Goal: Information Seeking & Learning: Learn about a topic

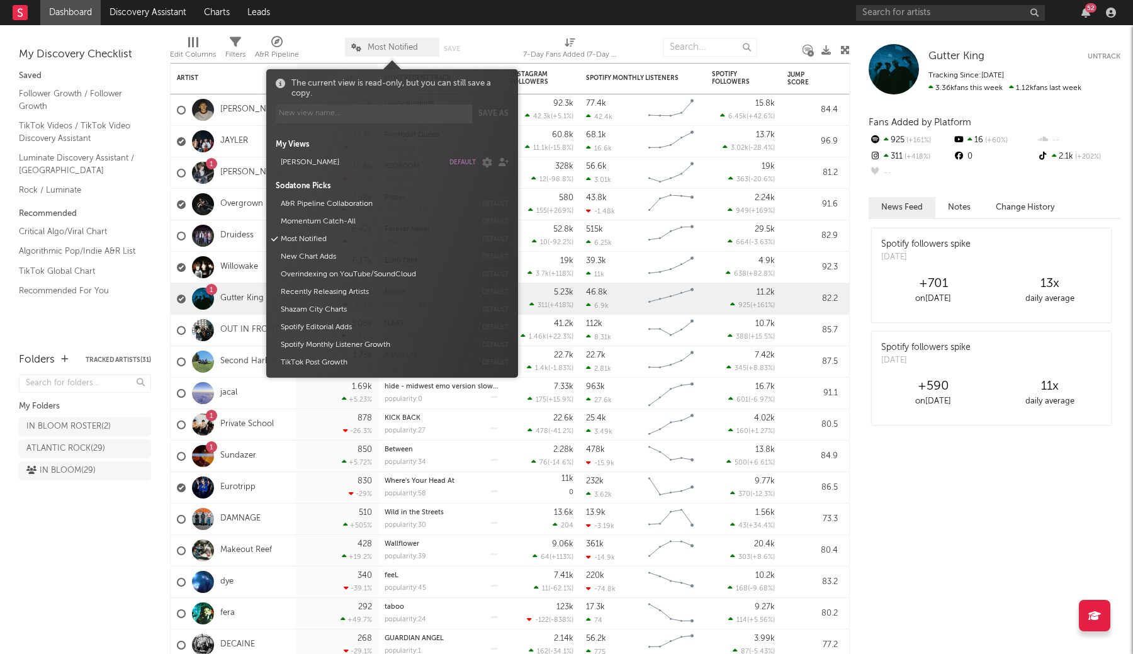
click at [349, 50] on span "Most Notified" at bounding box center [392, 47] width 94 height 19
click at [456, 162] on button "default" at bounding box center [462, 162] width 26 height 6
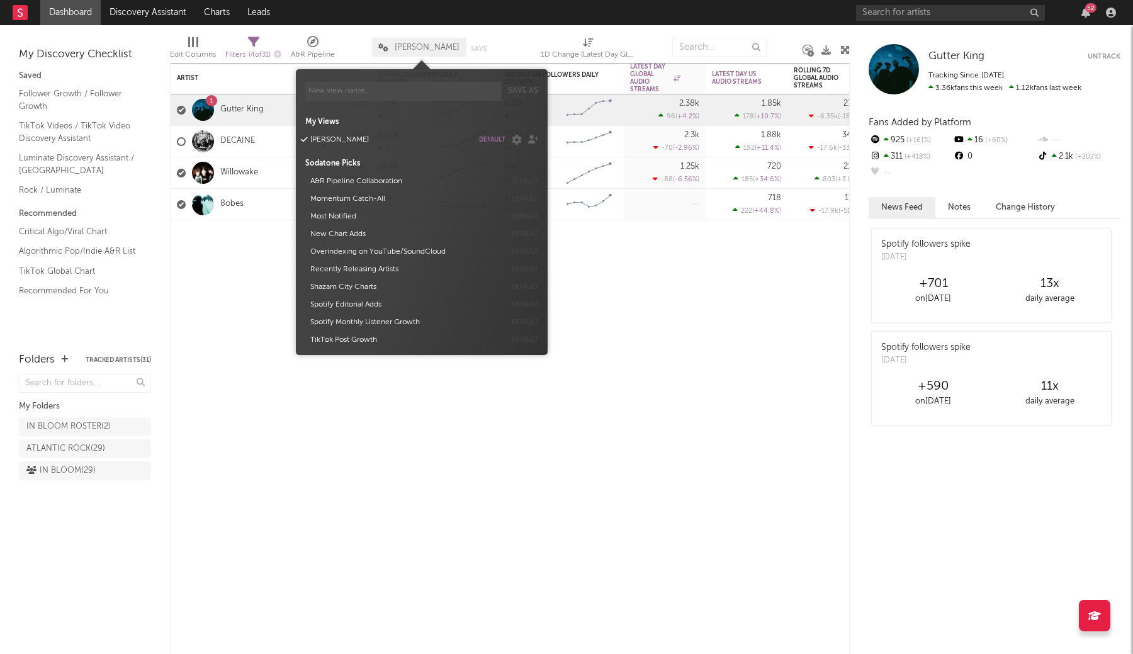
click at [459, 29] on div "Edit Columns Filters ( 4 of 31 ) A&R Pipeline LUKE Save Save as 1D Change (Late…" at bounding box center [510, 44] width 680 height 38
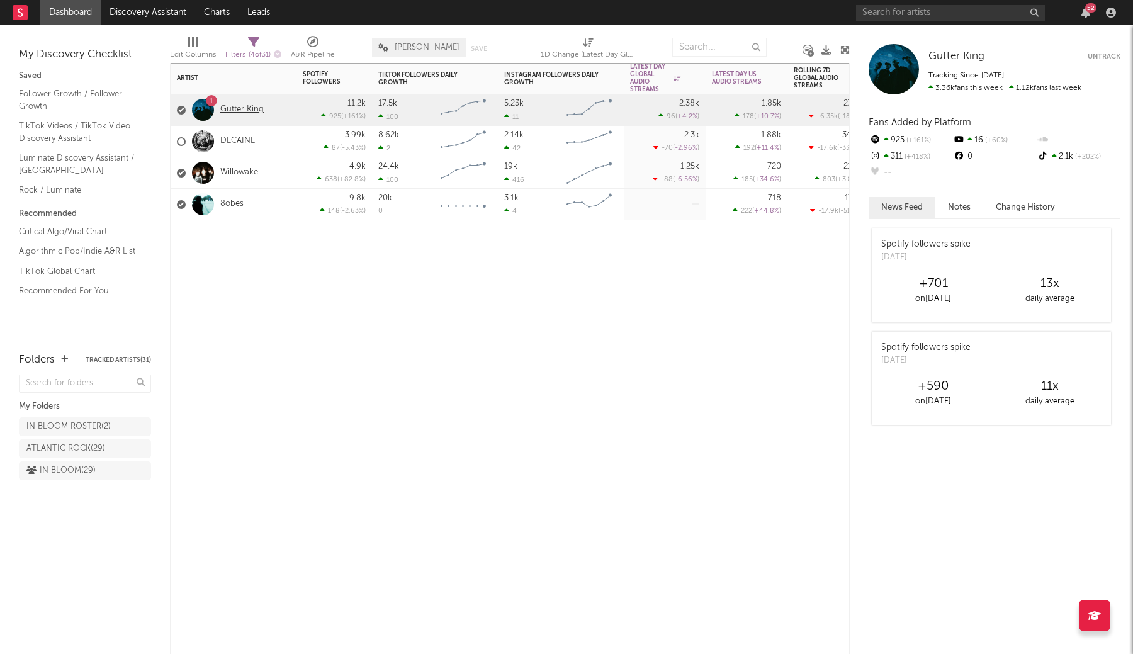
click at [245, 110] on link "Gutter King" at bounding box center [241, 109] width 43 height 11
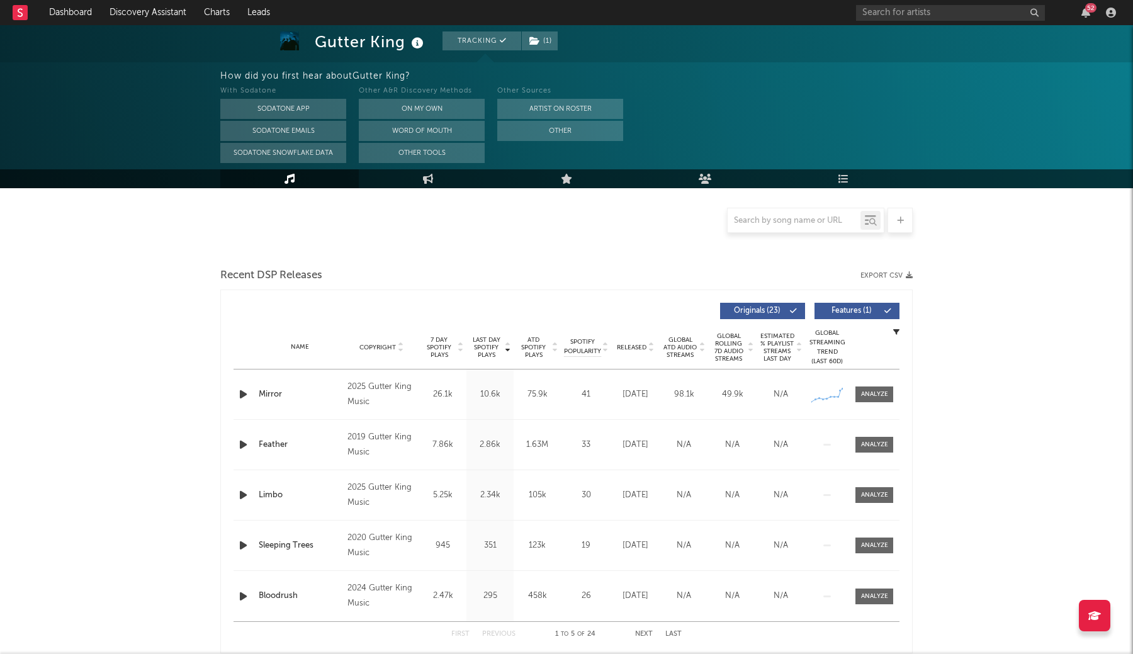
scroll to position [287, 0]
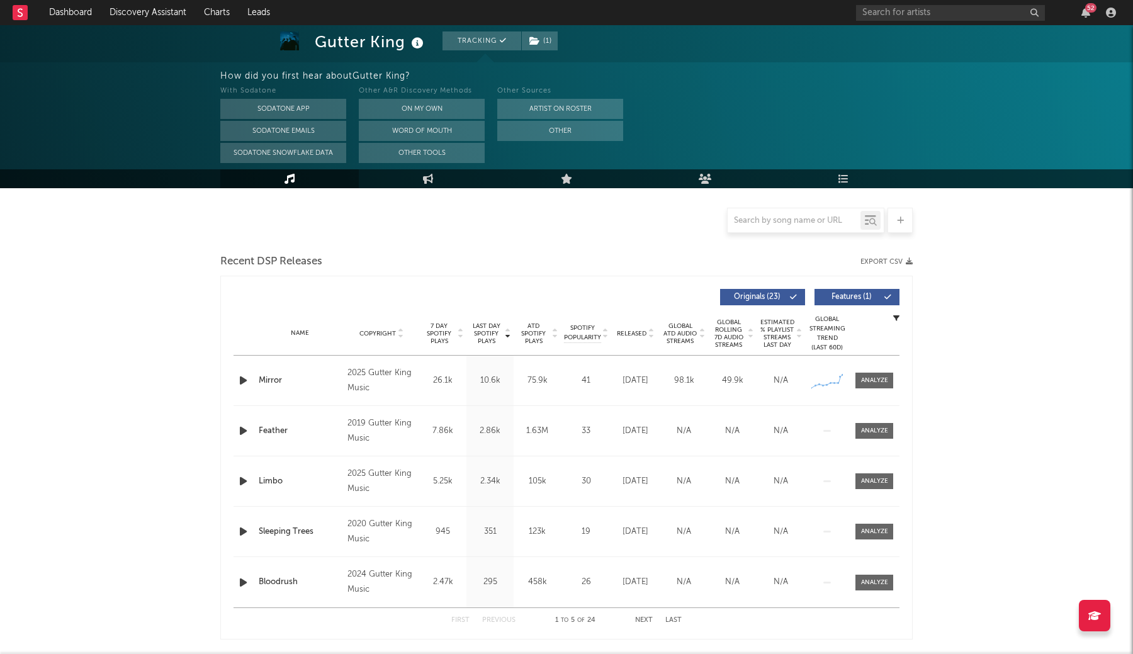
select select "6m"
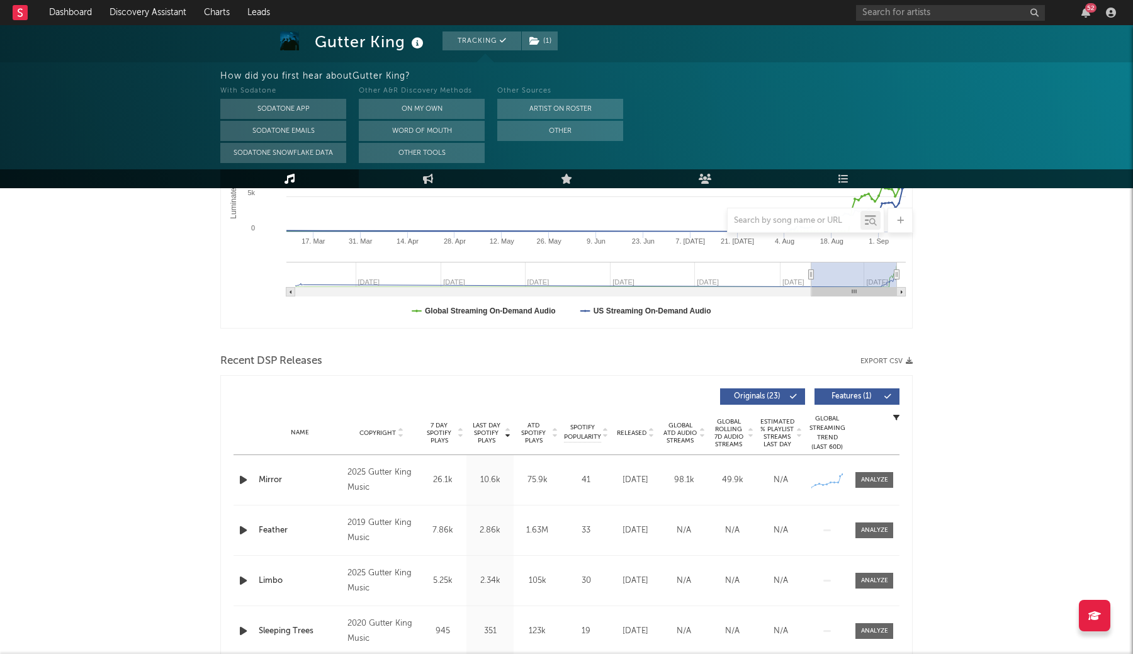
click at [868, 377] on div "Last Day Spotify Plays Copyright 7 Day Spotify Plays Last Day Spotify Plays ATD…" at bounding box center [566, 557] width 692 height 364
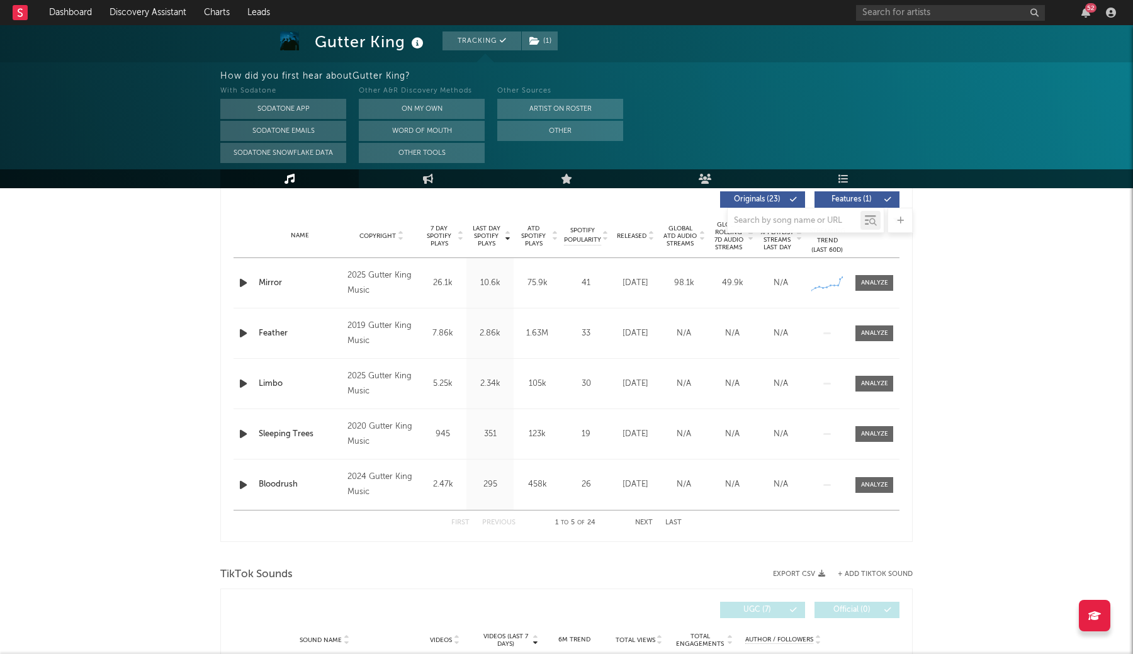
scroll to position [483, 0]
click at [866, 284] on div at bounding box center [874, 283] width 27 height 9
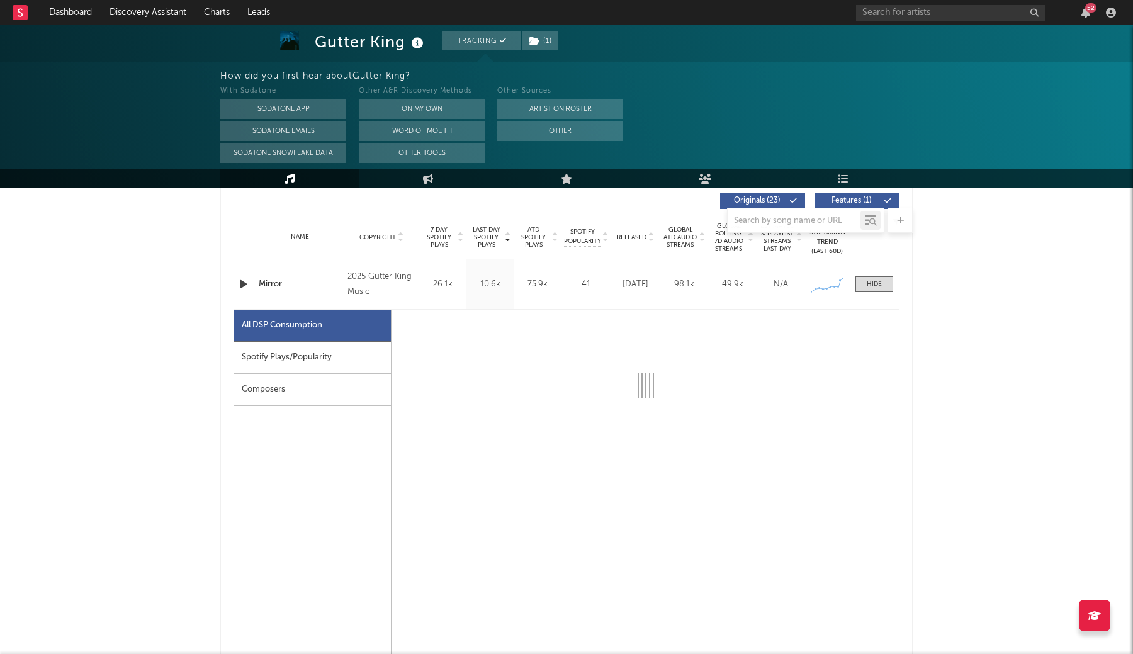
select select "1w"
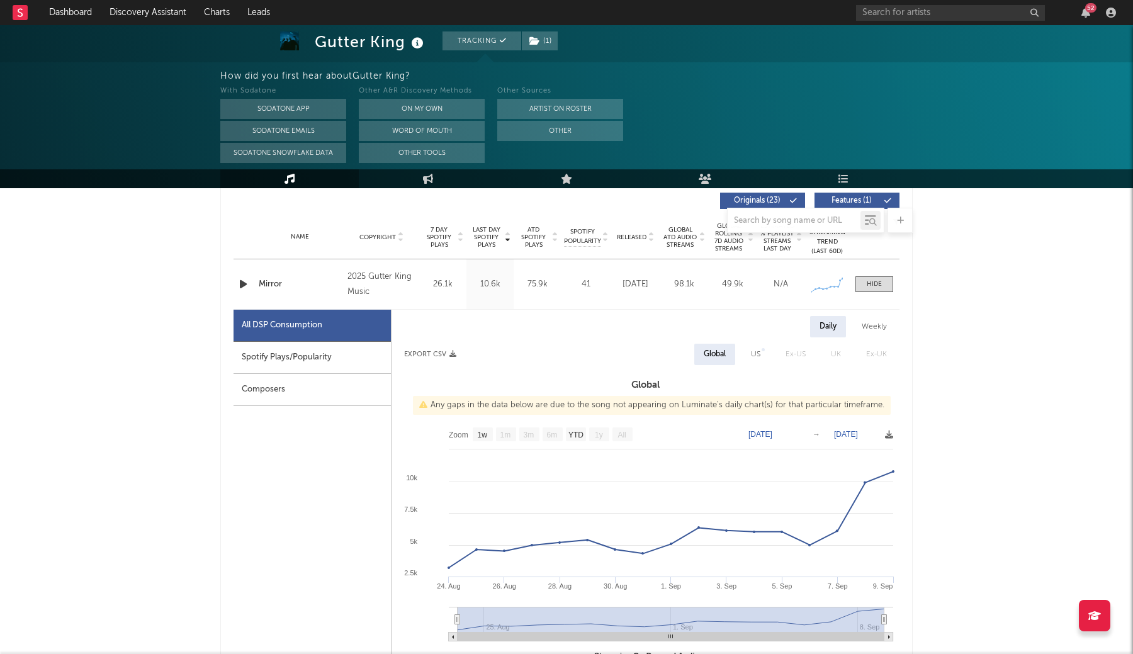
click at [974, 179] on div "Music Engagement Live Audience Playlists/Charts" at bounding box center [566, 178] width 1133 height 19
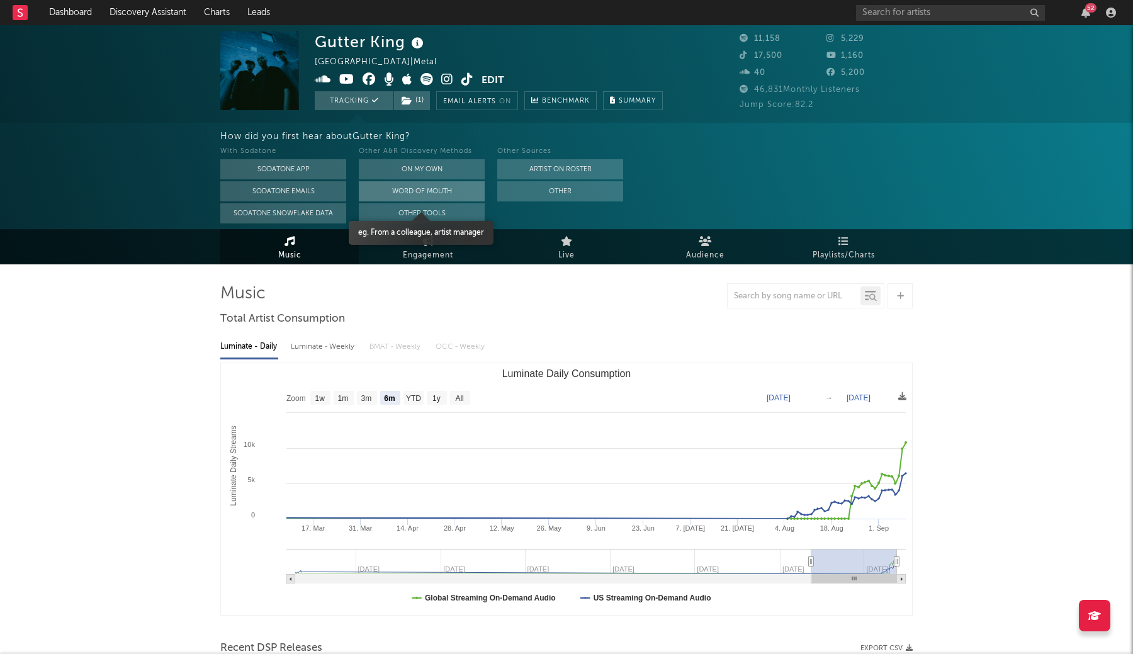
scroll to position [0, 0]
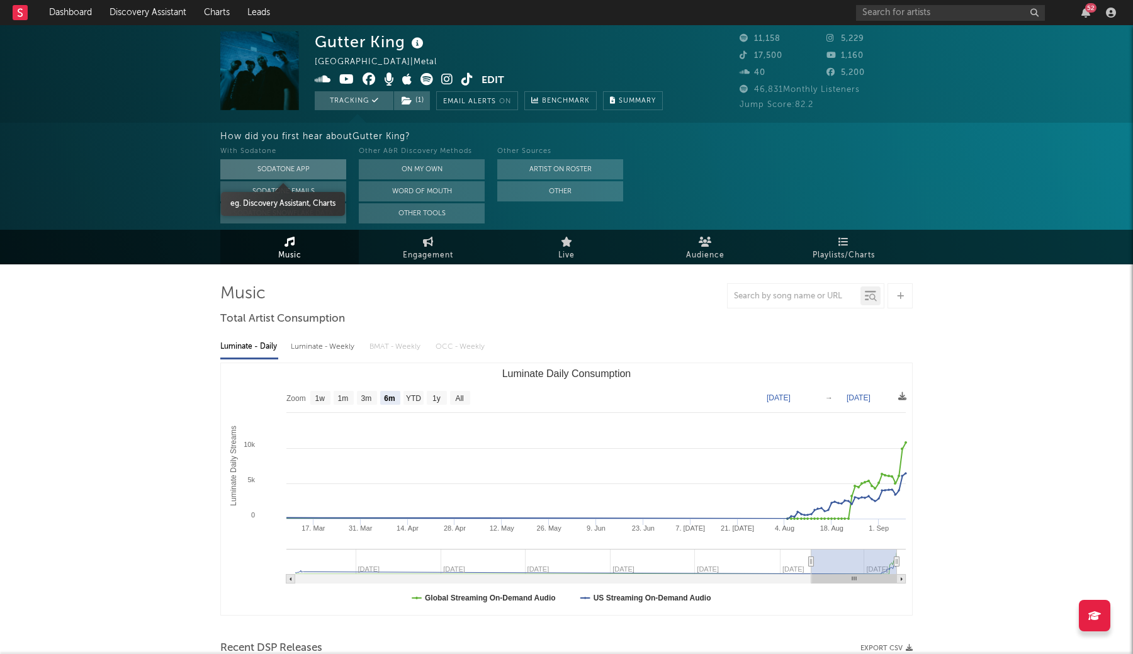
click at [287, 169] on button "Sodatone App" at bounding box center [283, 169] width 126 height 20
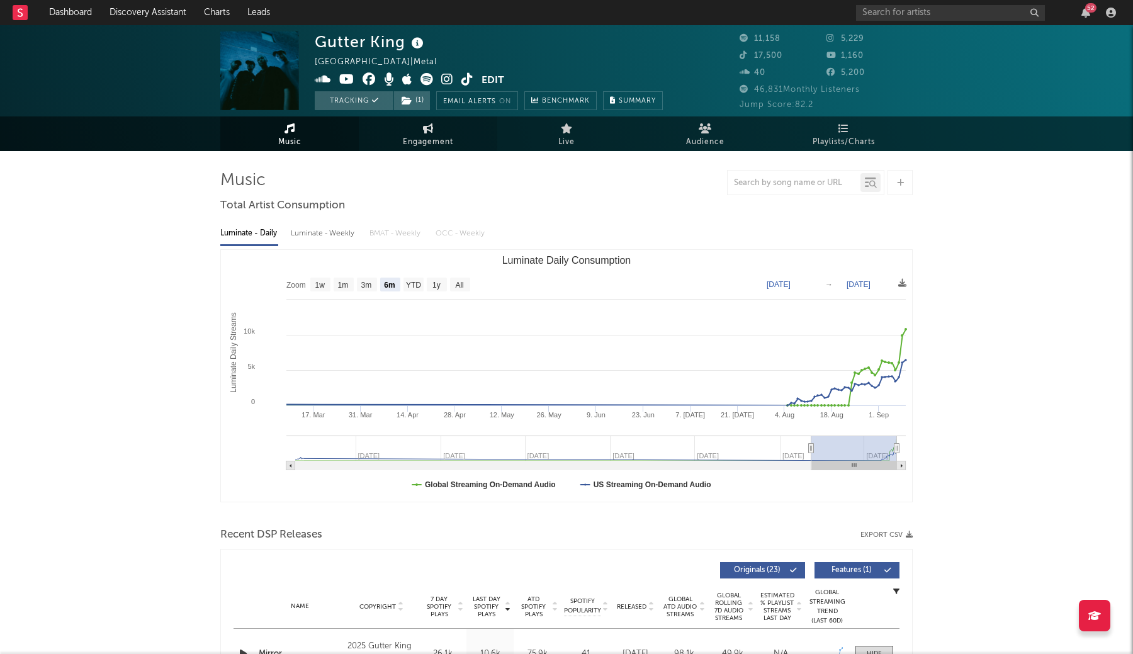
click at [450, 145] on span "Engagement" at bounding box center [428, 142] width 50 height 15
select select "1w"
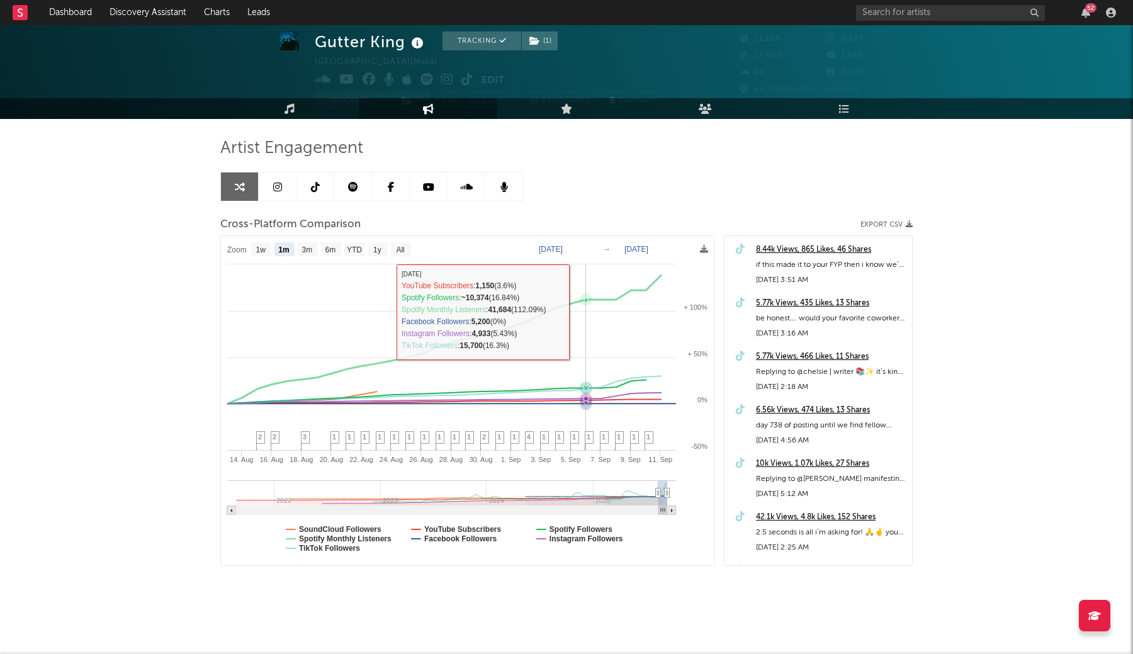
scroll to position [32, 0]
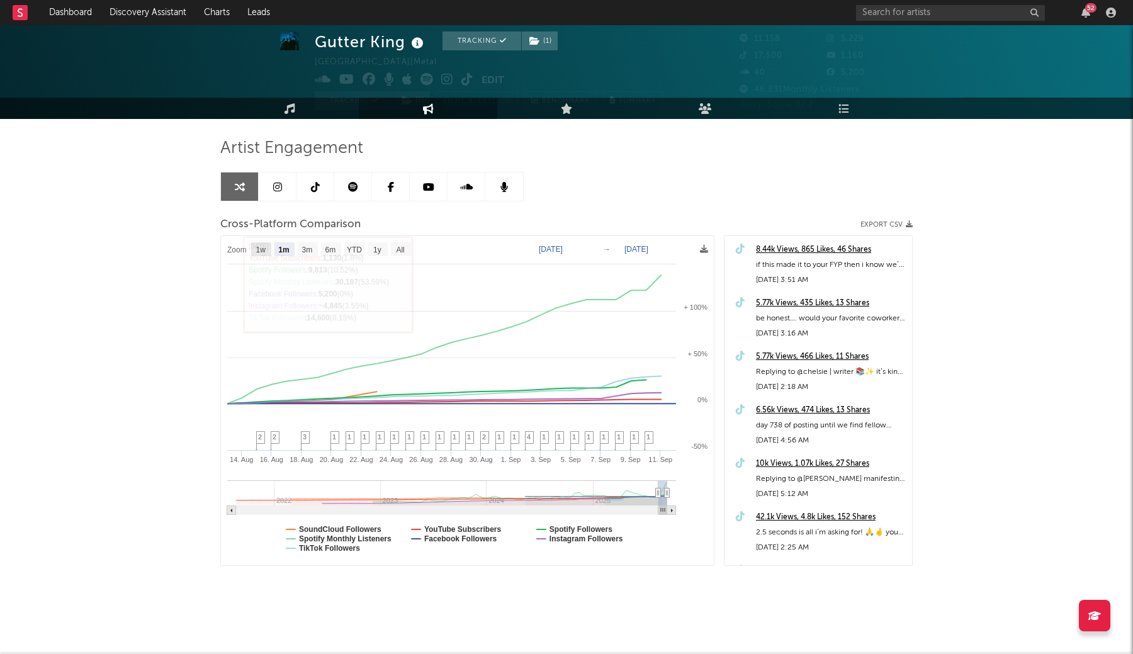
click at [264, 252] on text "1w" at bounding box center [261, 249] width 10 height 9
select select "1w"
type input "[DATE]"
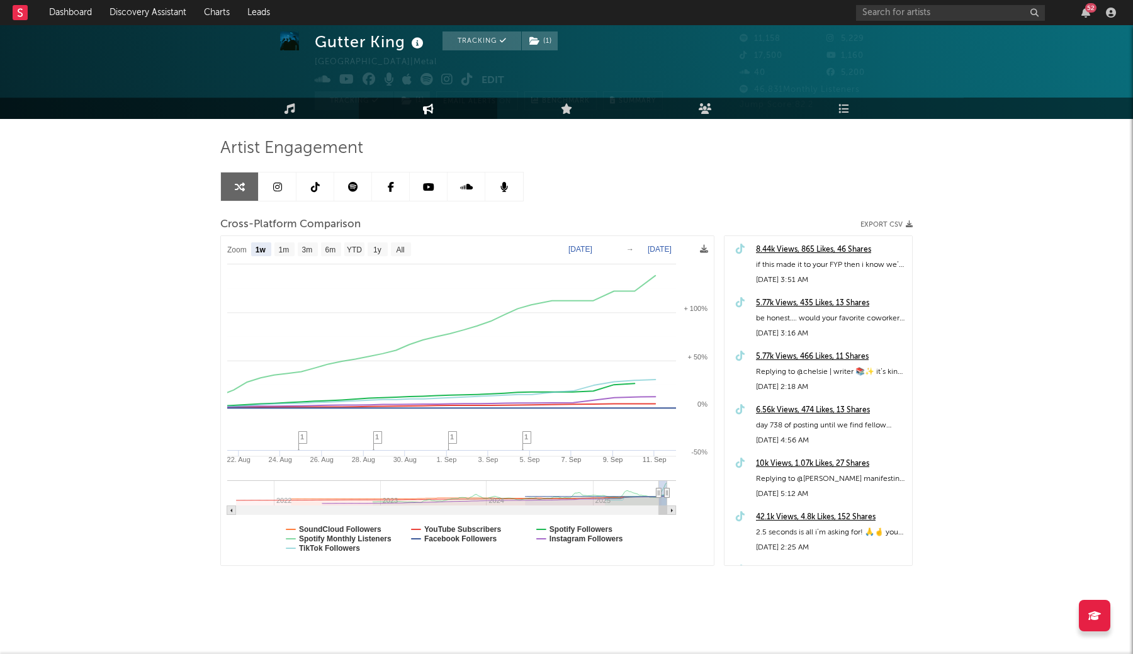
select select "1w"
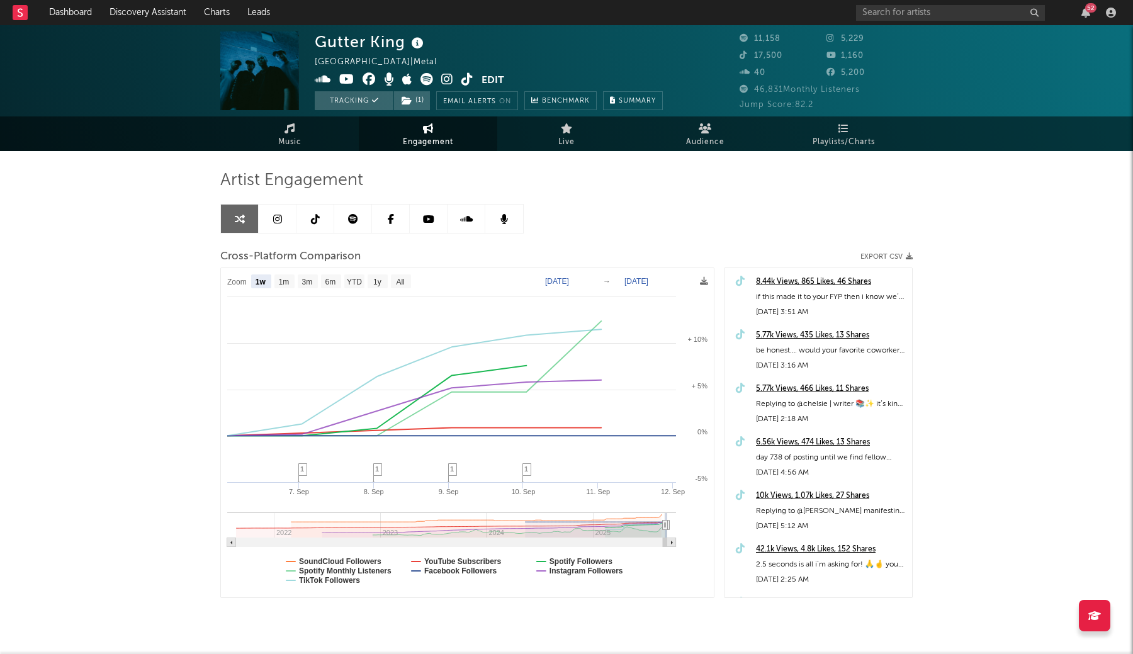
scroll to position [0, 0]
click at [445, 78] on icon at bounding box center [447, 79] width 12 height 13
click at [467, 76] on icon at bounding box center [467, 79] width 12 height 13
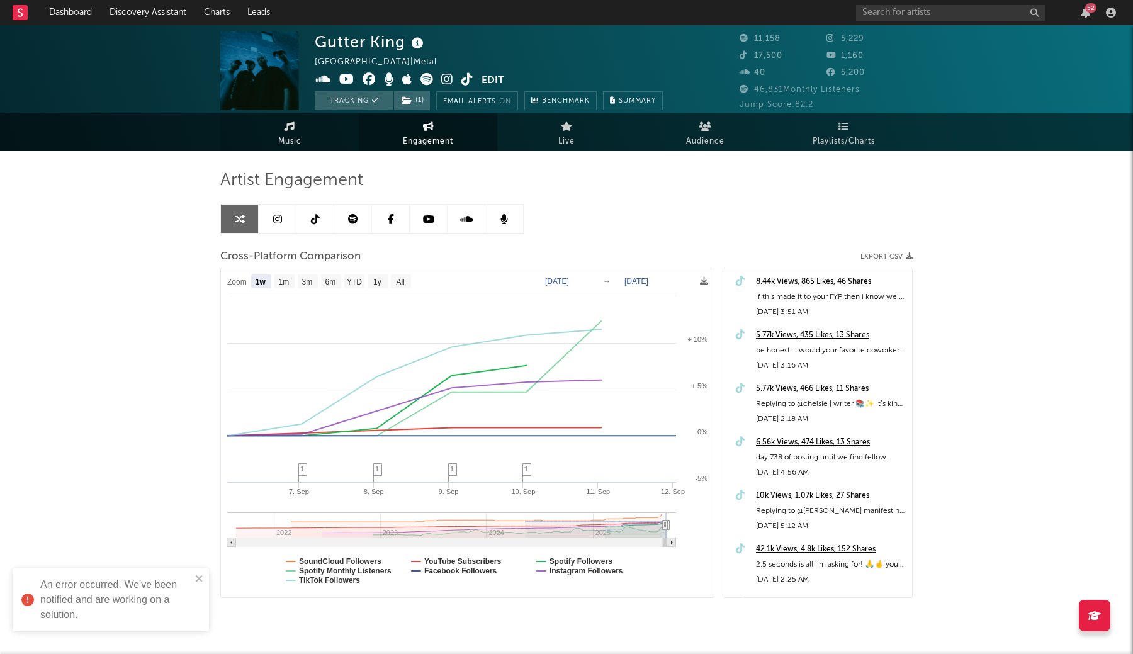
scroll to position [-1, 0]
click at [289, 135] on span "Music" at bounding box center [289, 141] width 23 height 15
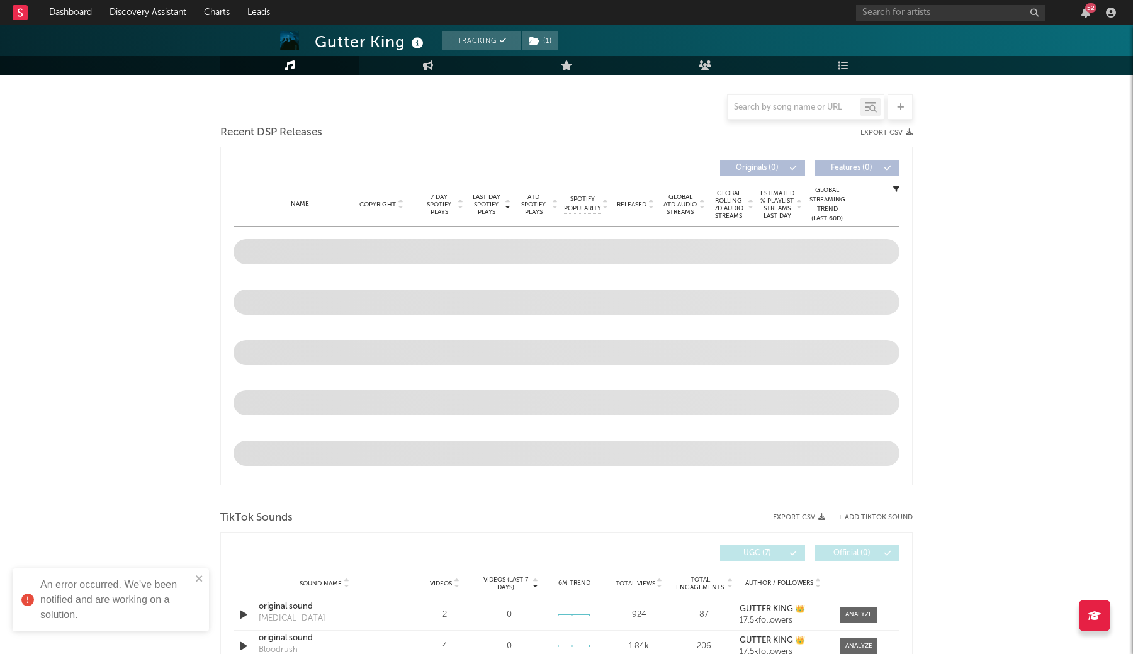
select select "6m"
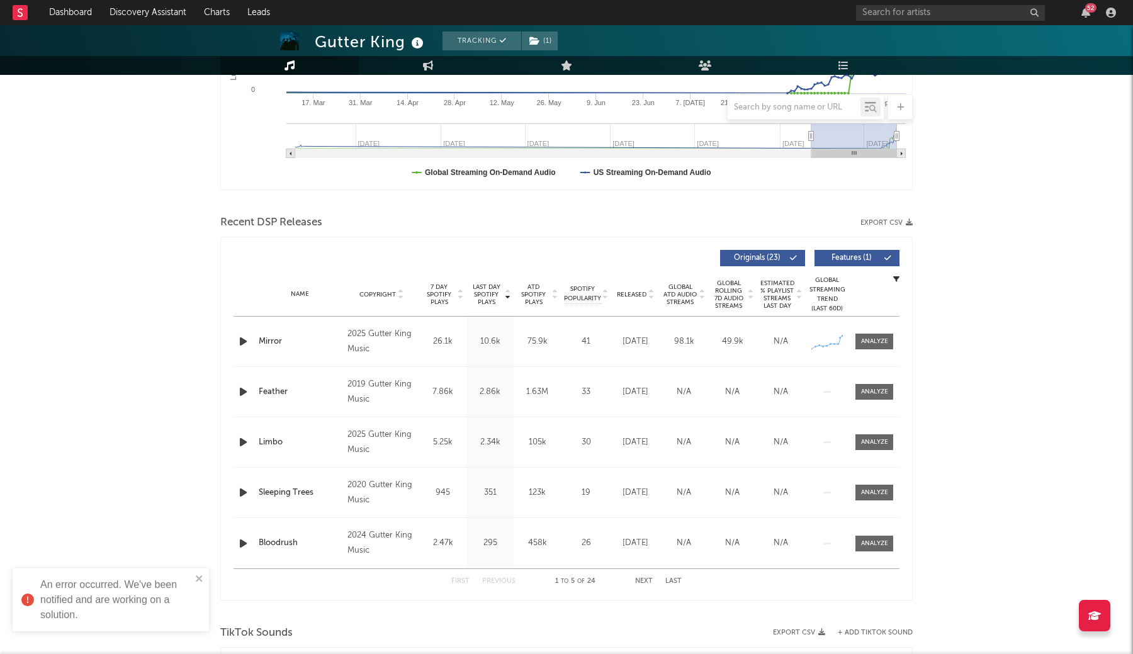
scroll to position [313, 0]
click at [868, 342] on div at bounding box center [874, 339] width 27 height 9
select select "1w"
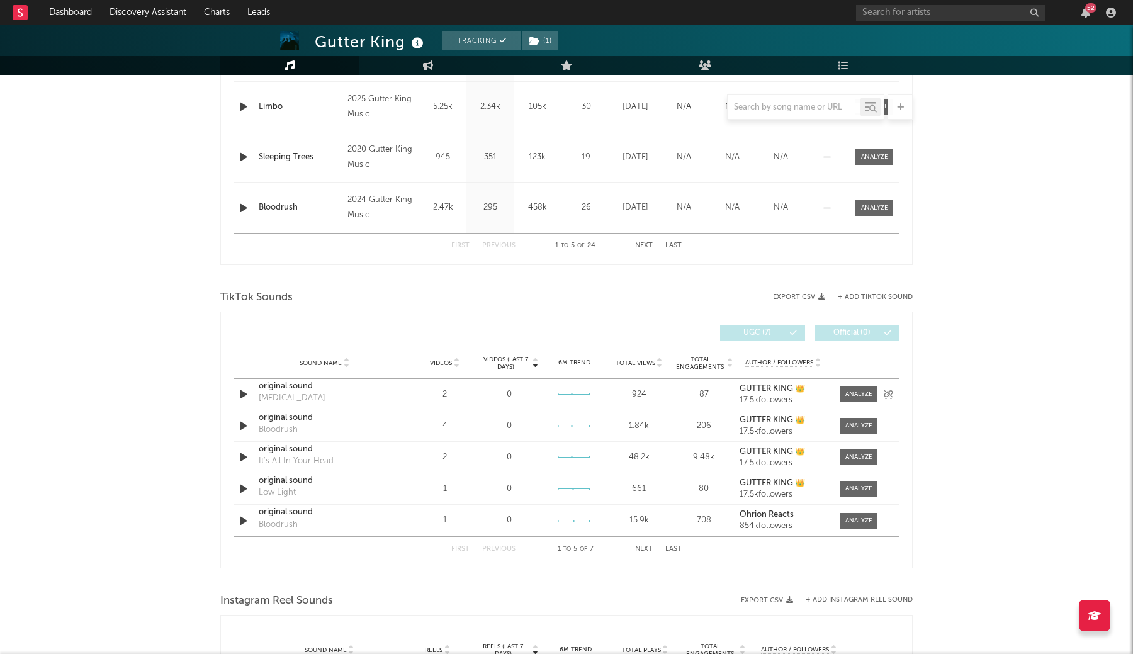
scroll to position [1251, 0]
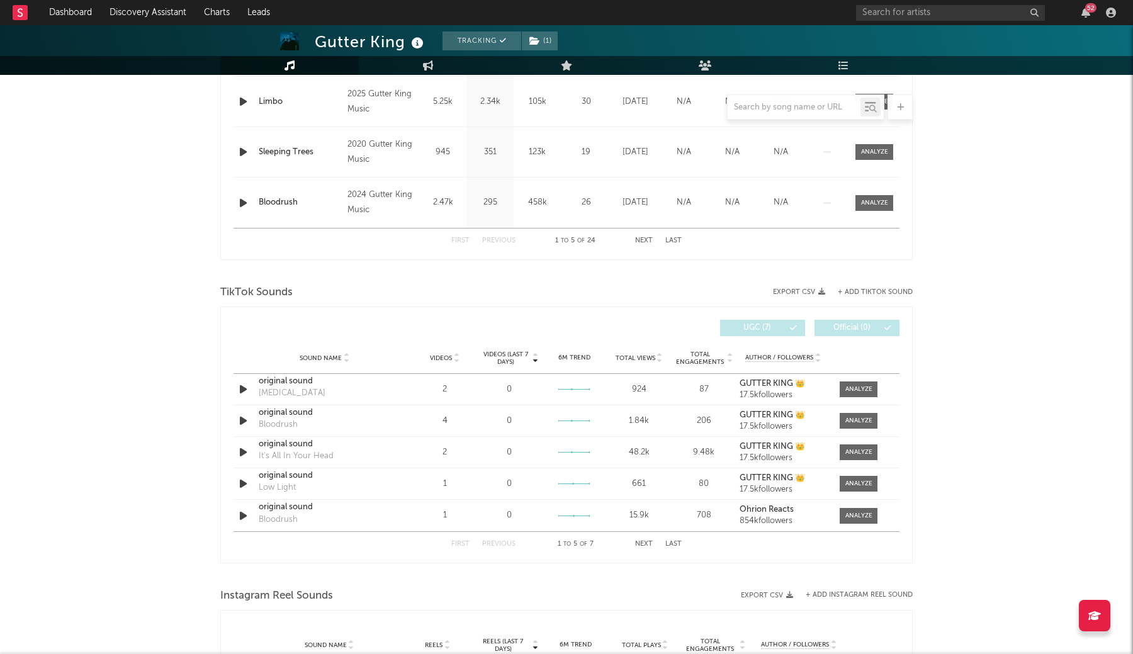
click at [854, 291] on button "+ Add TikTok Sound" at bounding box center [874, 292] width 75 height 7
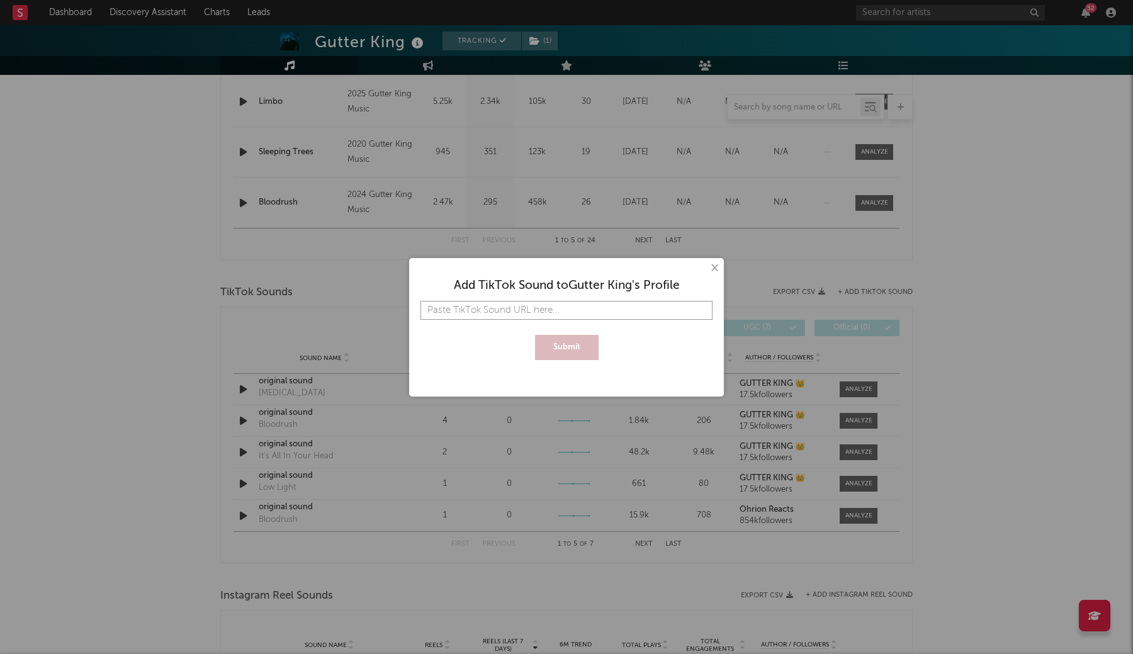
paste input "[URL][DOMAIN_NAME]"
type input "[URL][DOMAIN_NAME]"
click at [563, 347] on button "Submit" at bounding box center [567, 347] width 64 height 25
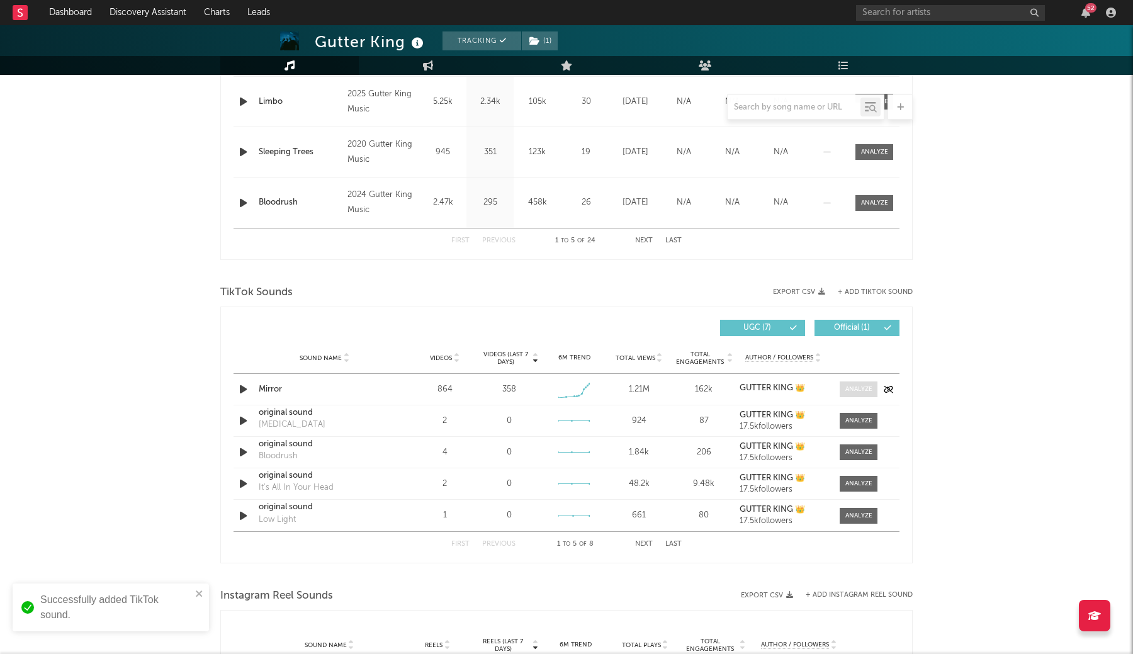
click at [849, 383] on span at bounding box center [858, 389] width 38 height 16
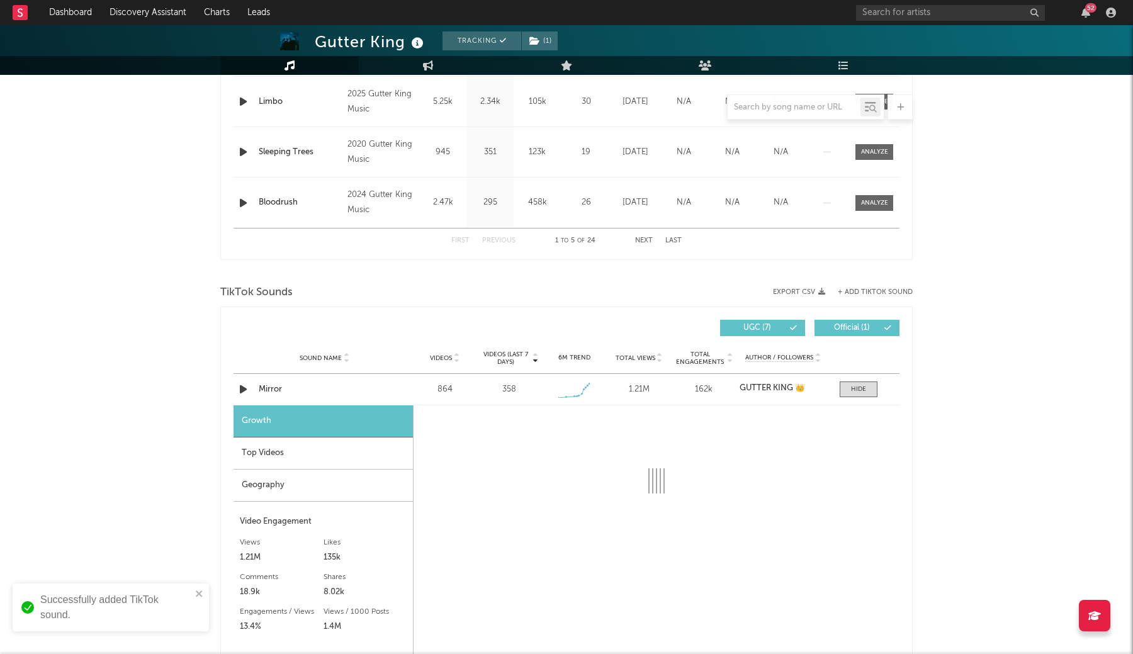
scroll to position [1438, 0]
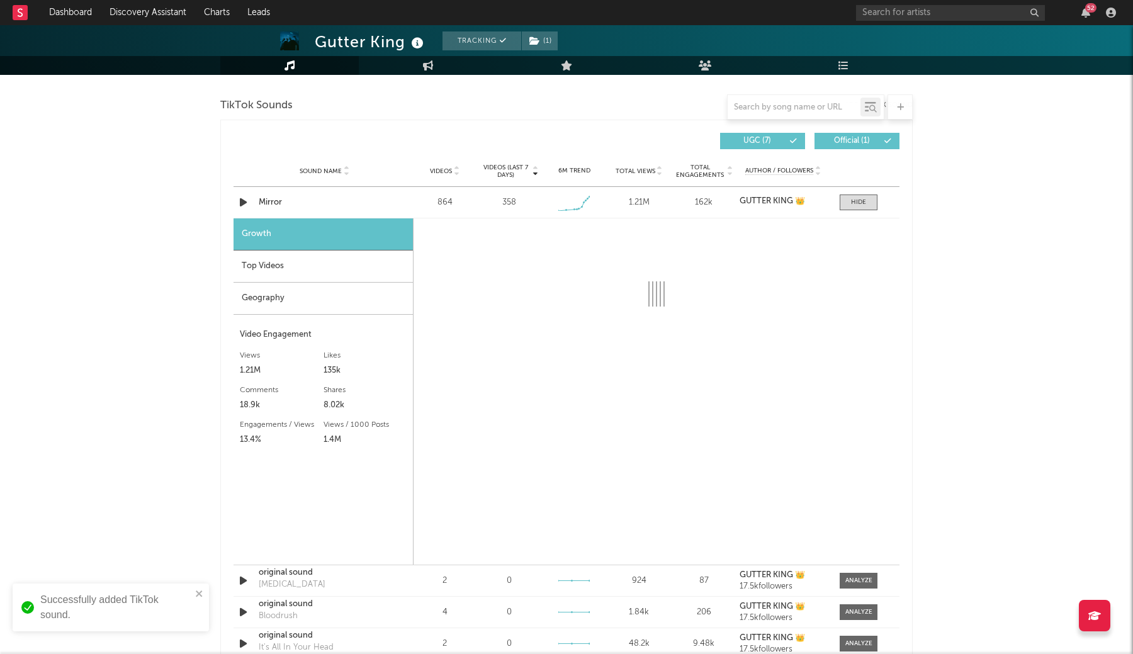
select select "1w"
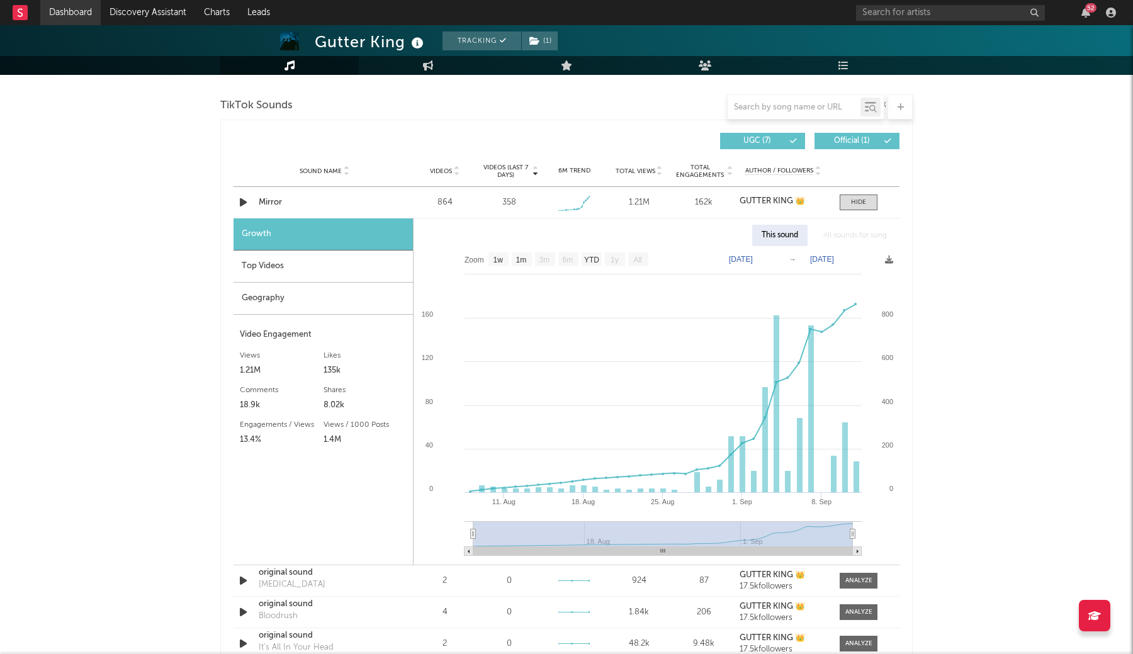
click at [87, 19] on link "Dashboard" at bounding box center [70, 12] width 60 height 25
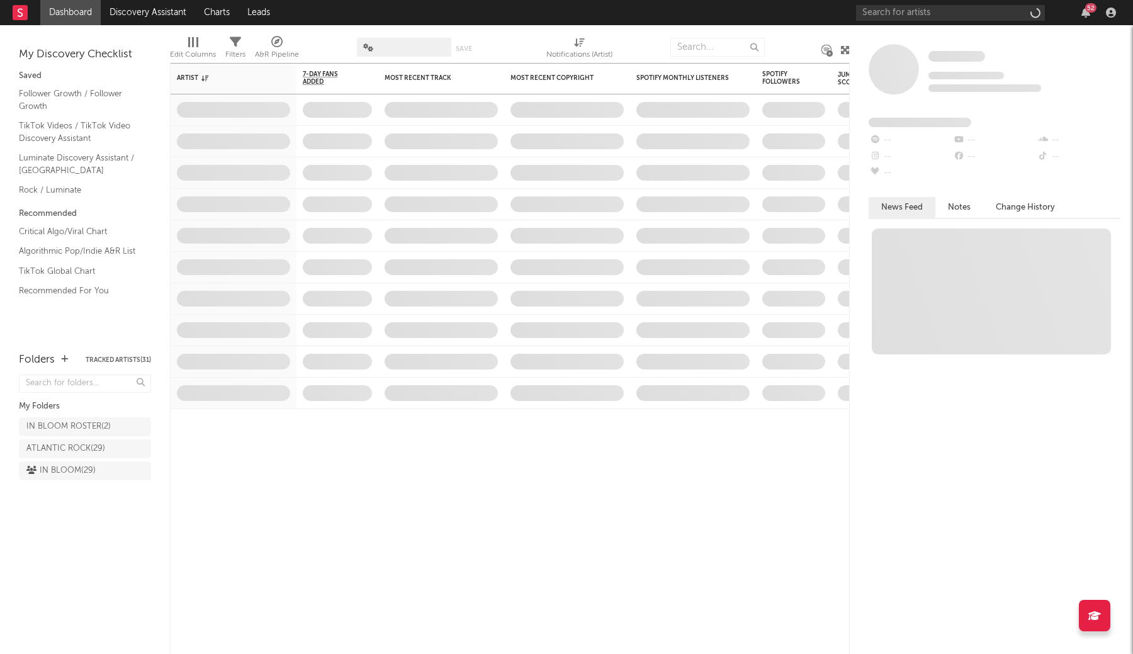
click at [72, 14] on link "Dashboard" at bounding box center [70, 12] width 60 height 25
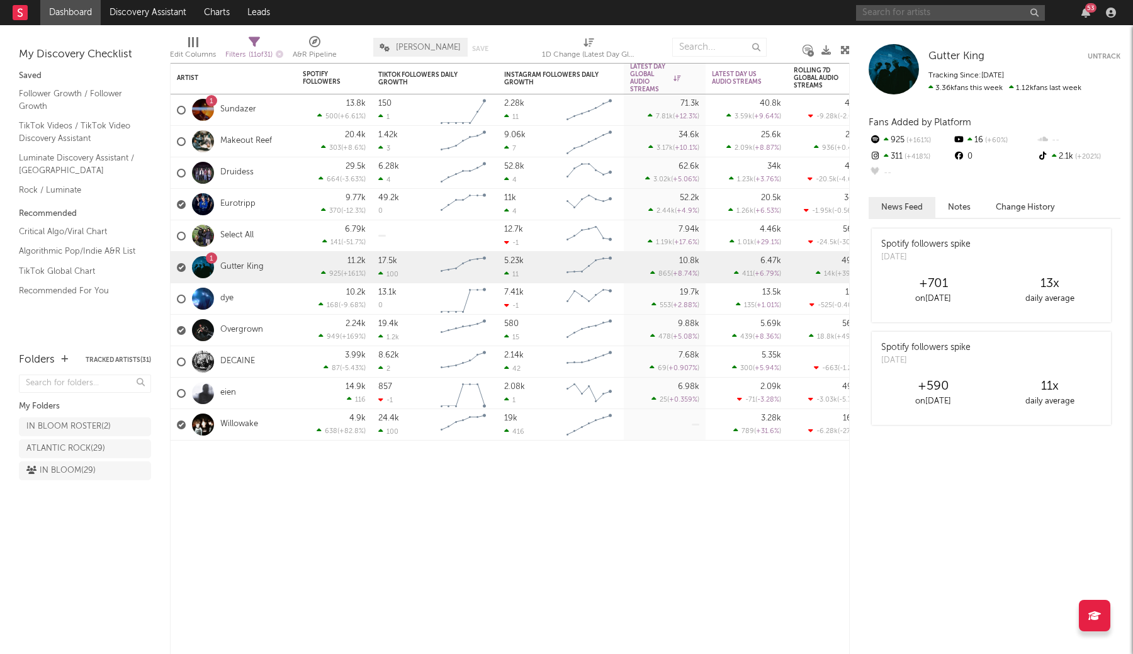
click at [876, 11] on input "text" at bounding box center [950, 13] width 189 height 16
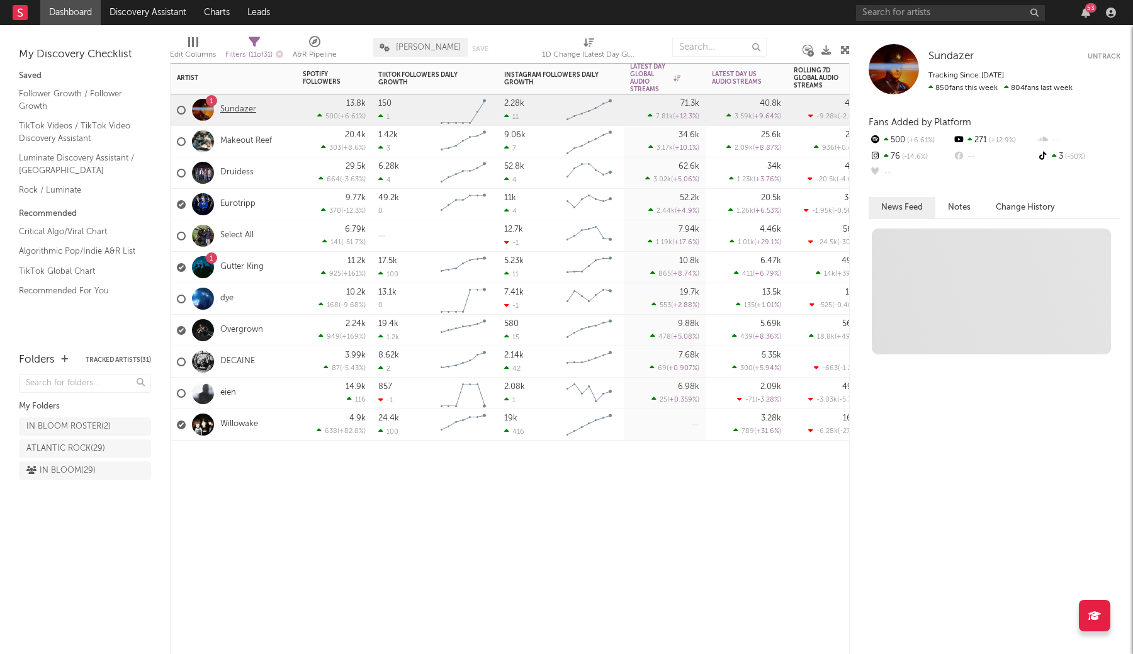
click at [233, 108] on link "Sundazer" at bounding box center [238, 109] width 36 height 11
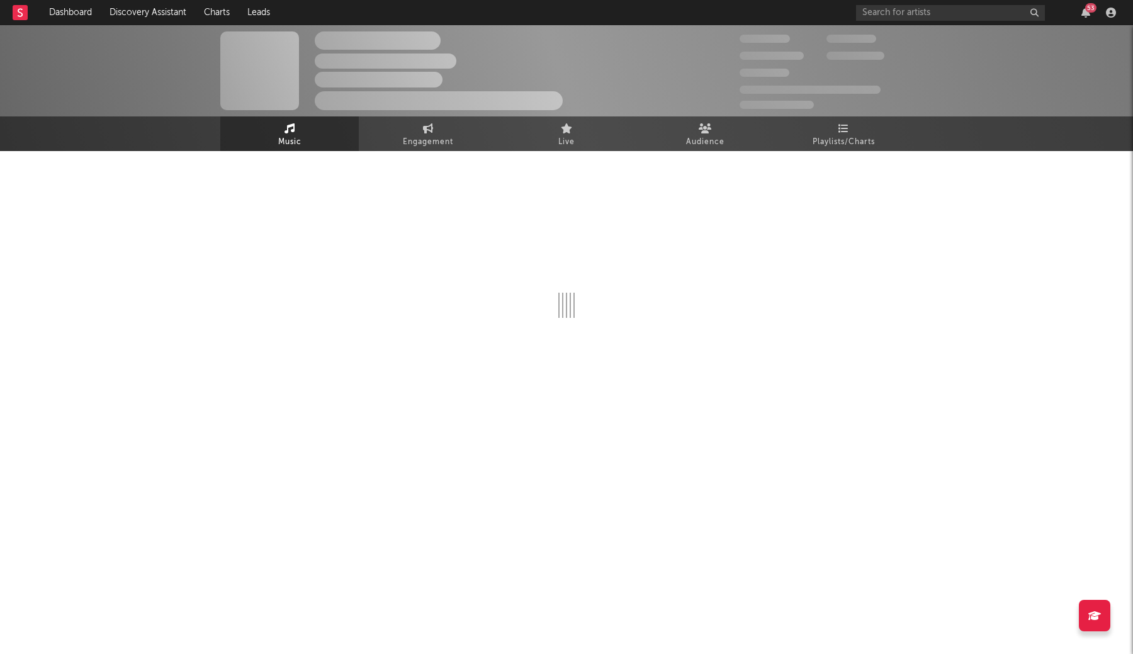
select select "6m"
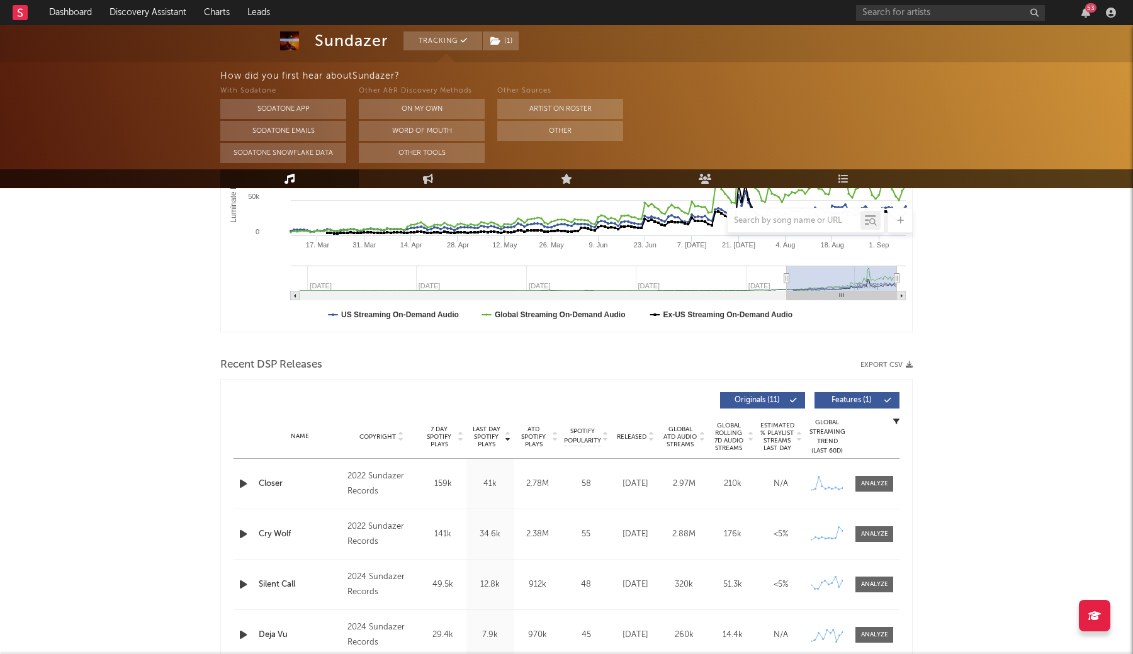
scroll to position [313, 0]
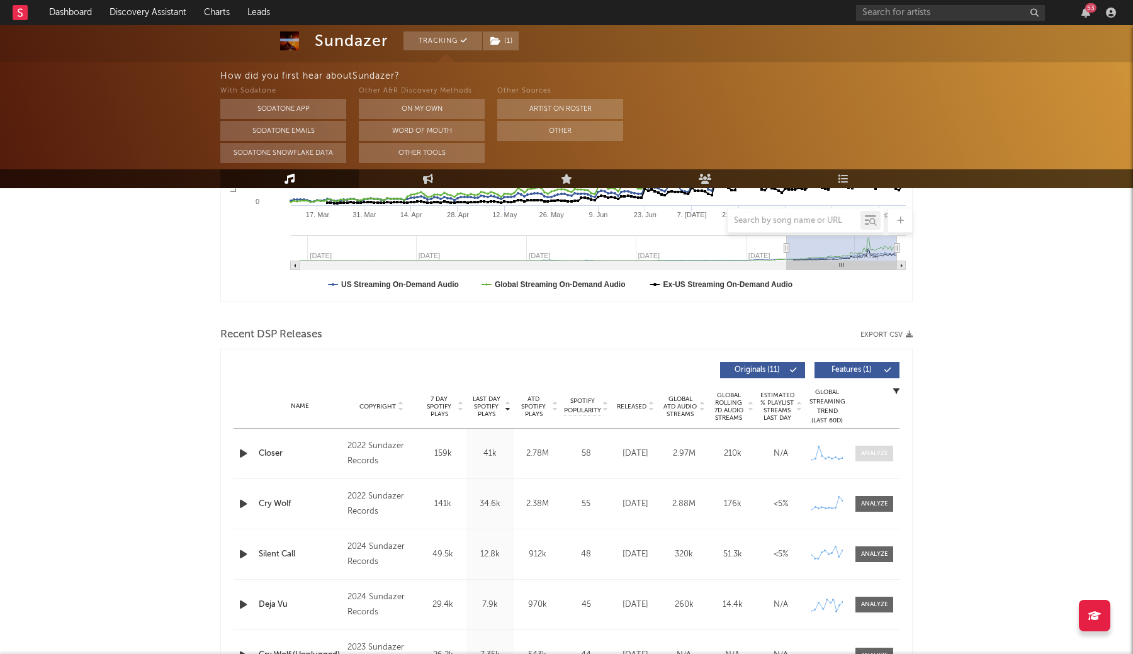
click at [885, 451] on div at bounding box center [874, 453] width 27 height 9
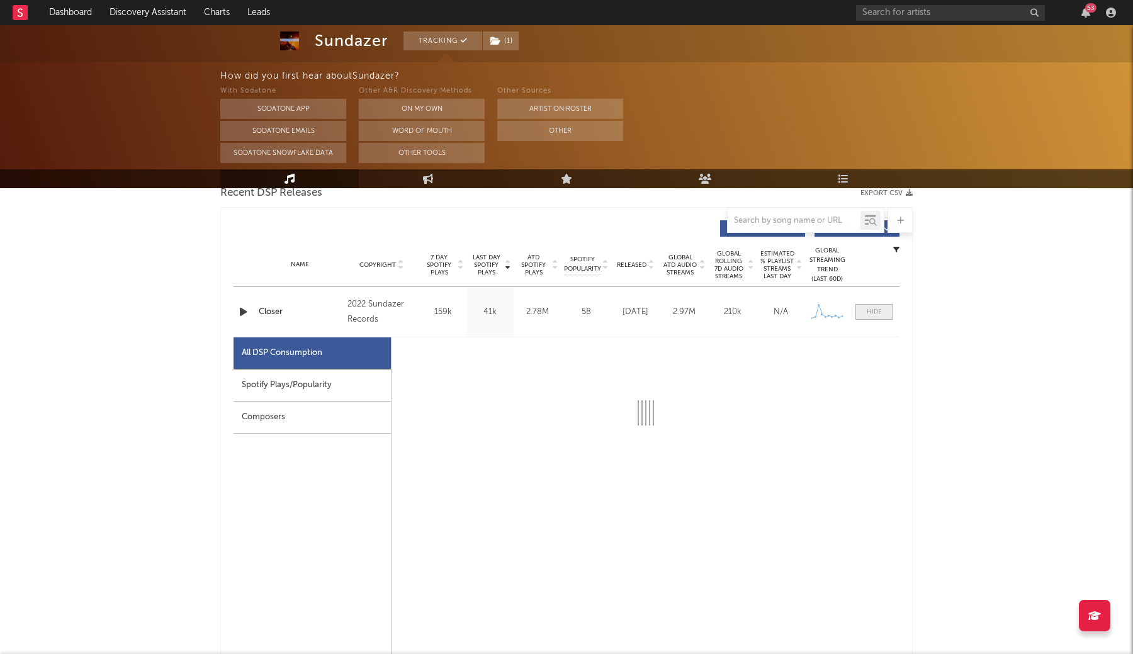
scroll to position [463, 0]
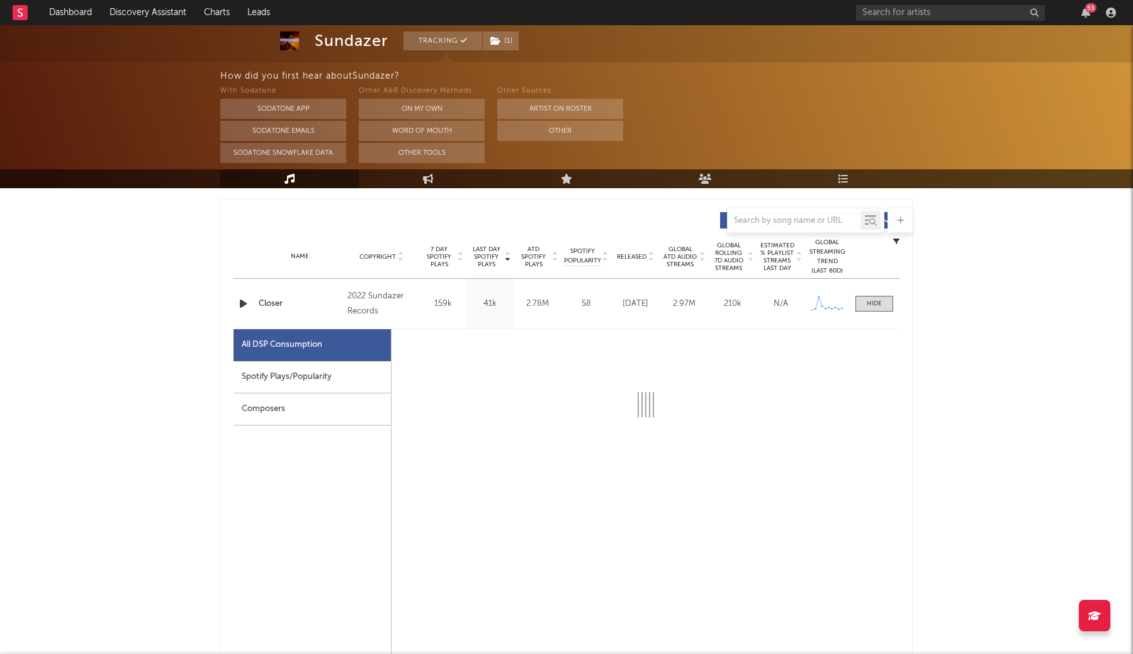
select select "1w"
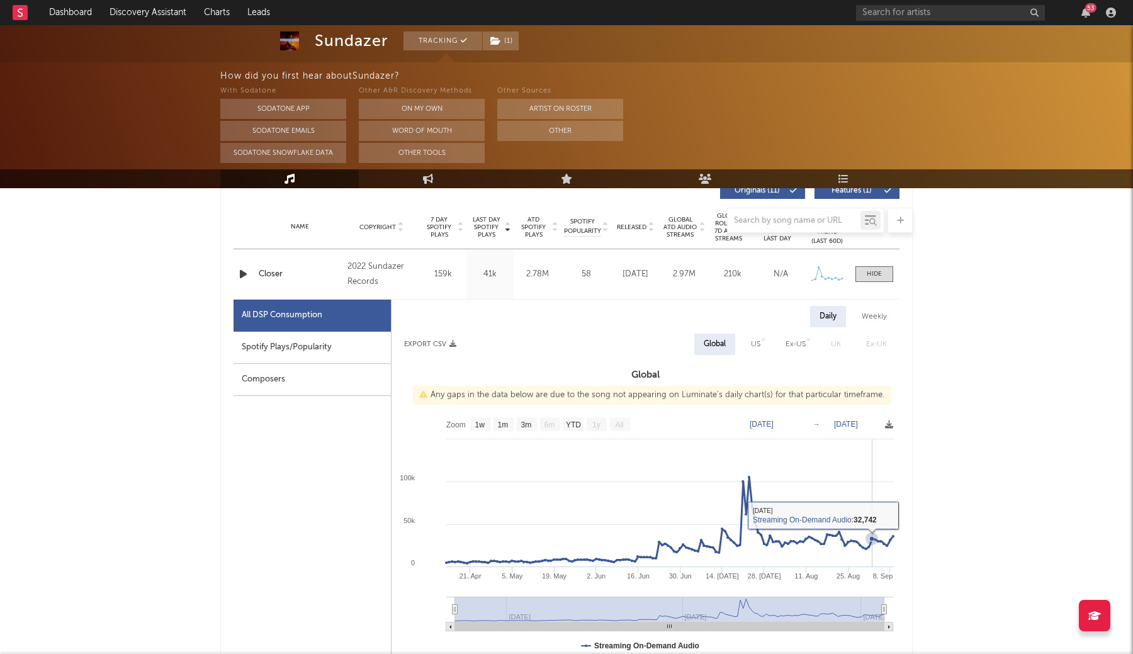
scroll to position [500, 0]
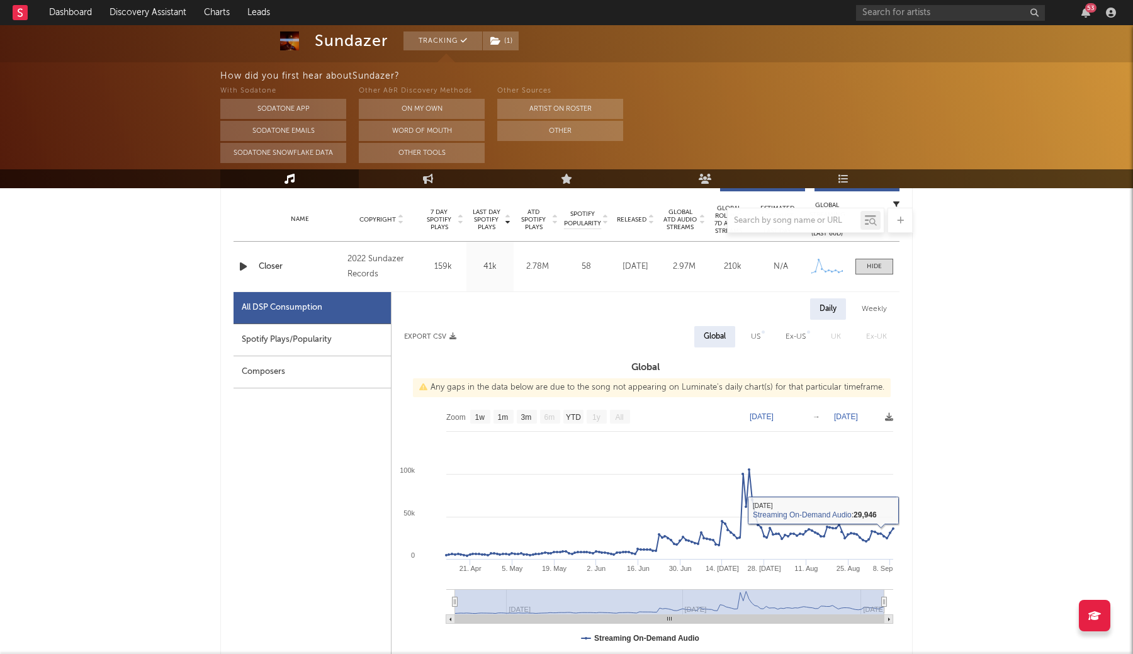
click at [873, 255] on div "Name Closer Copyright 2022 Sundazer Records Label Sundazer Records Album Names …" at bounding box center [566, 267] width 666 height 50
click at [871, 271] on div at bounding box center [873, 266] width 15 height 9
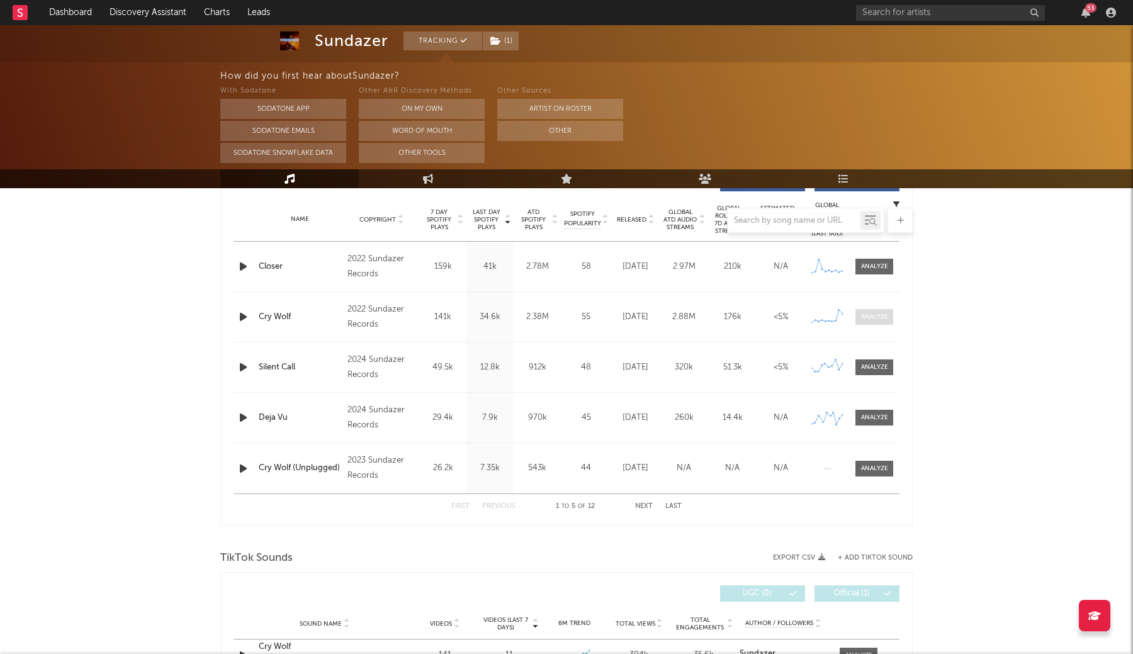
click at [880, 323] on span at bounding box center [874, 317] width 38 height 16
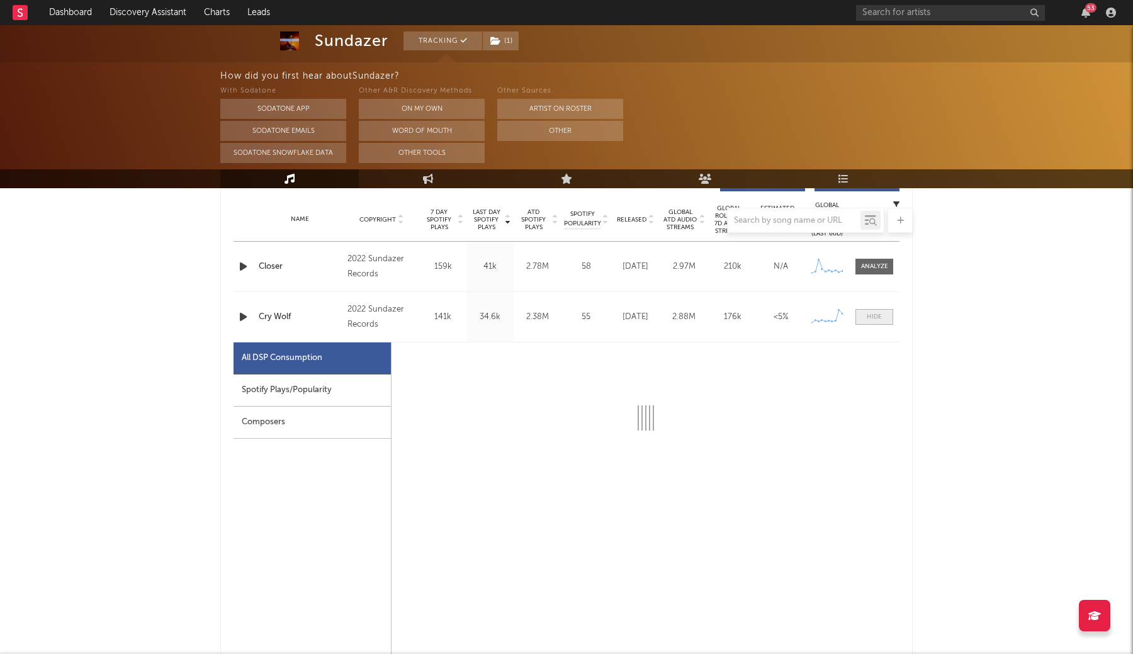
scroll to position [582, 0]
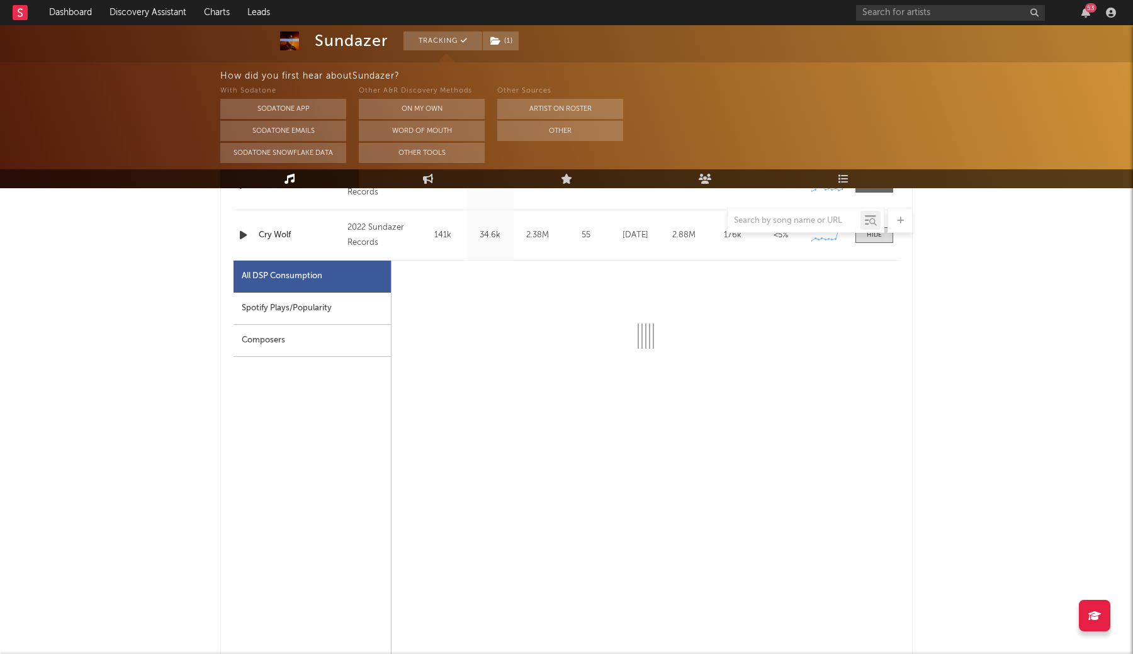
select select "6m"
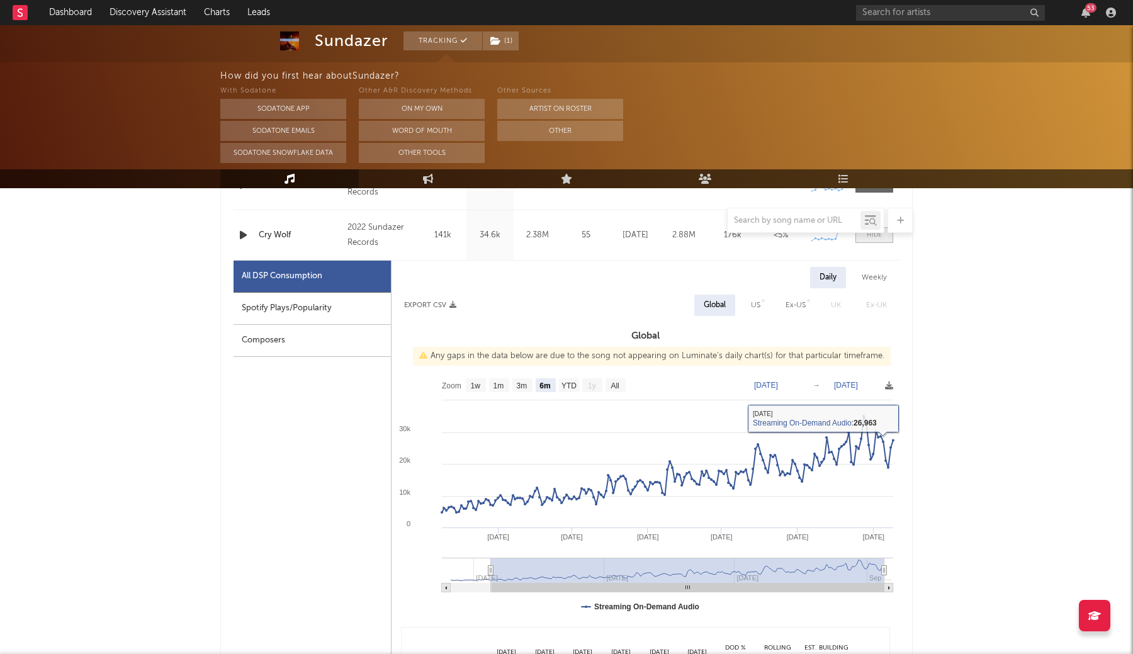
click at [866, 241] on span at bounding box center [874, 235] width 38 height 16
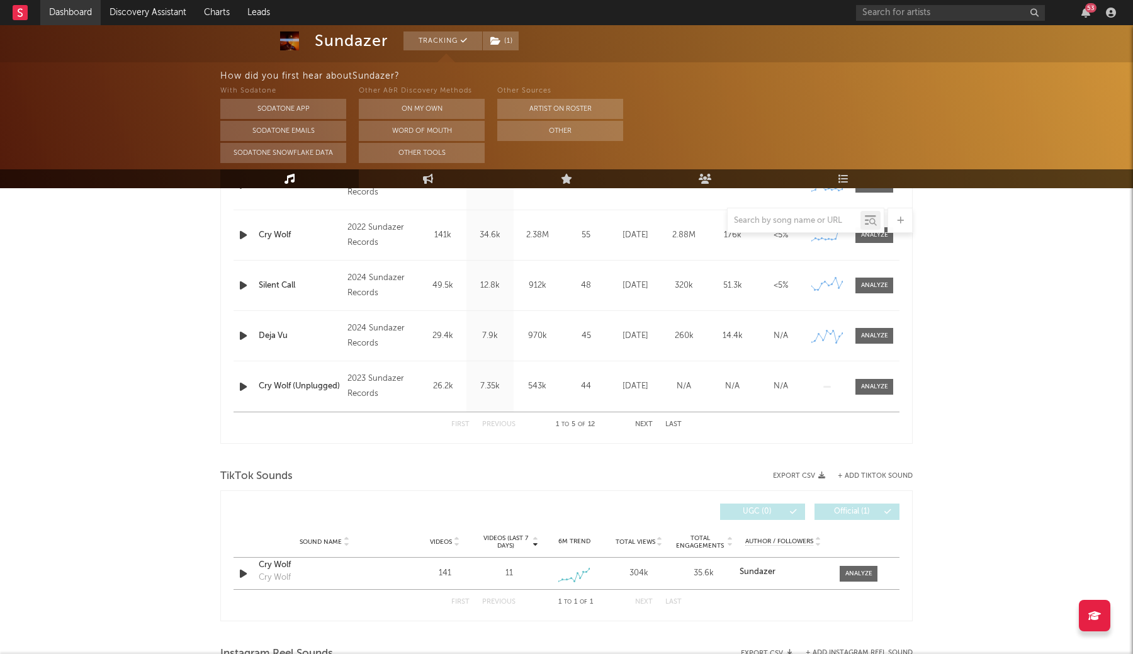
click at [79, 16] on link "Dashboard" at bounding box center [70, 12] width 60 height 25
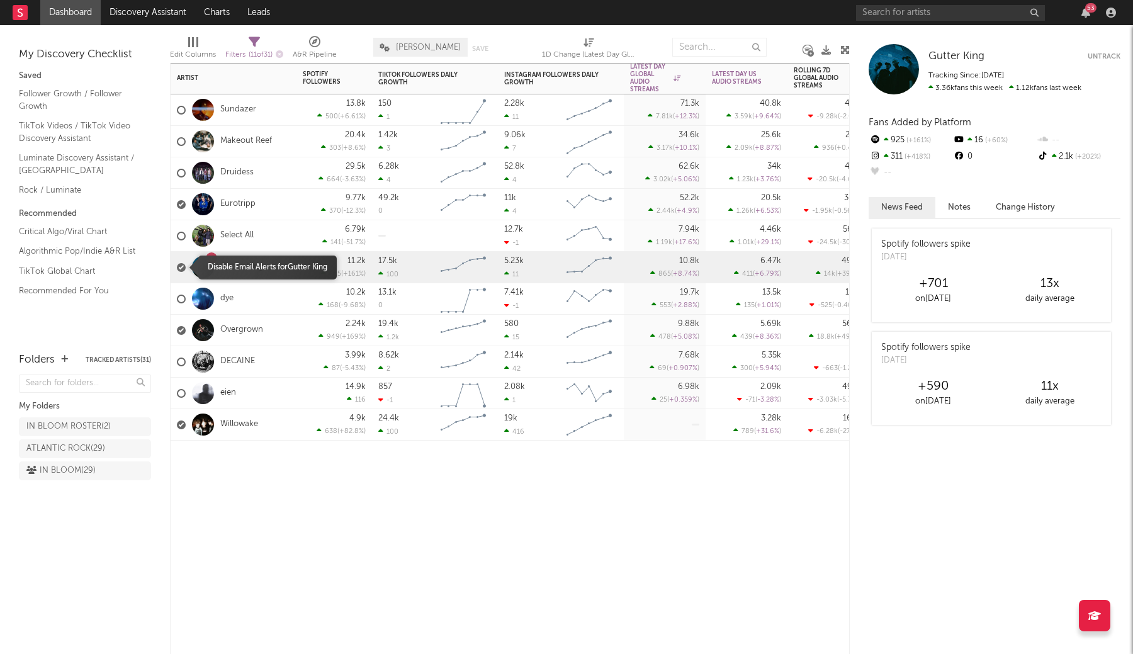
click at [180, 267] on div at bounding box center [181, 267] width 9 height 9
click at [177, 267] on input "checkbox" at bounding box center [177, 267] width 0 height 11
click at [203, 264] on div at bounding box center [203, 267] width 22 height 22
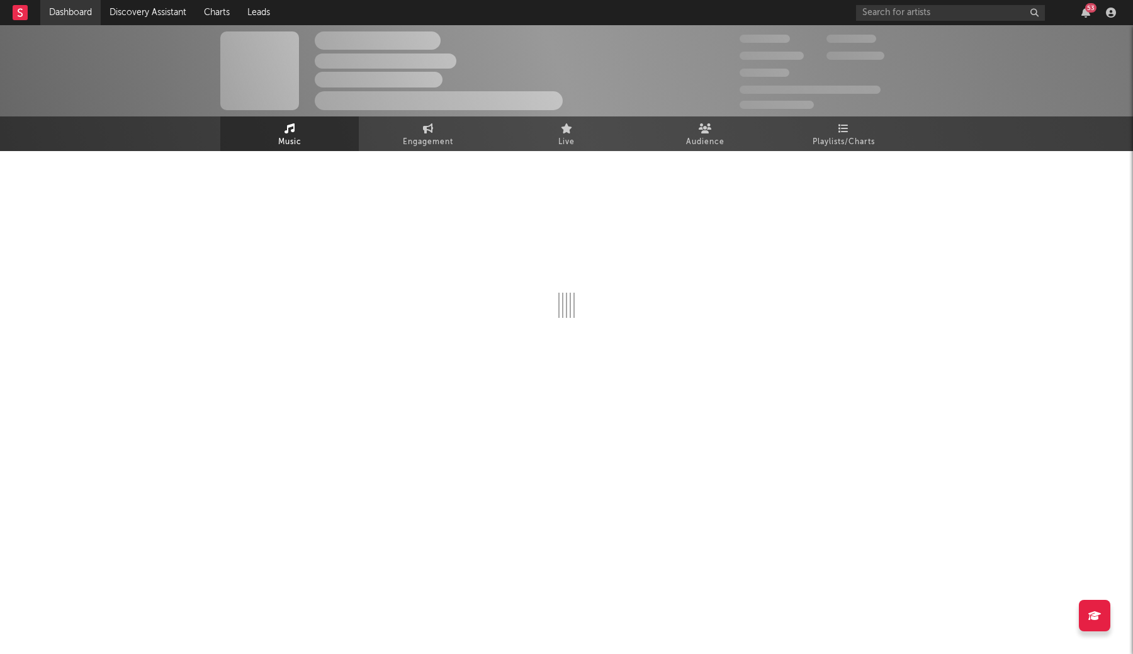
click at [84, 11] on link "Dashboard" at bounding box center [70, 12] width 60 height 25
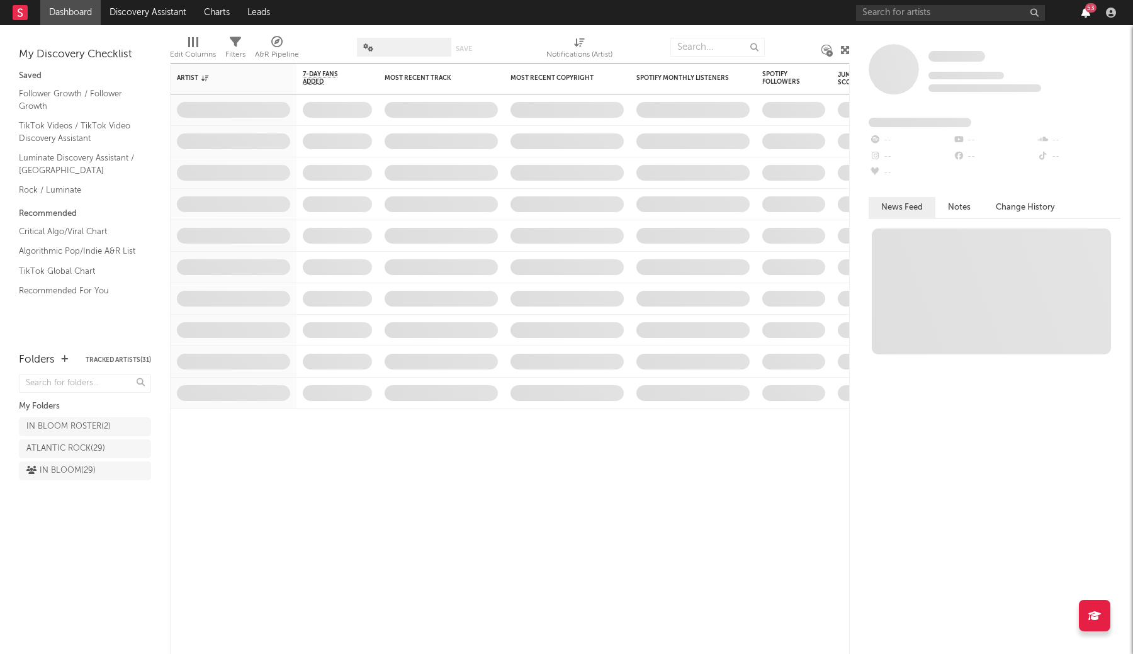
click at [1087, 14] on icon "button" at bounding box center [1085, 13] width 9 height 10
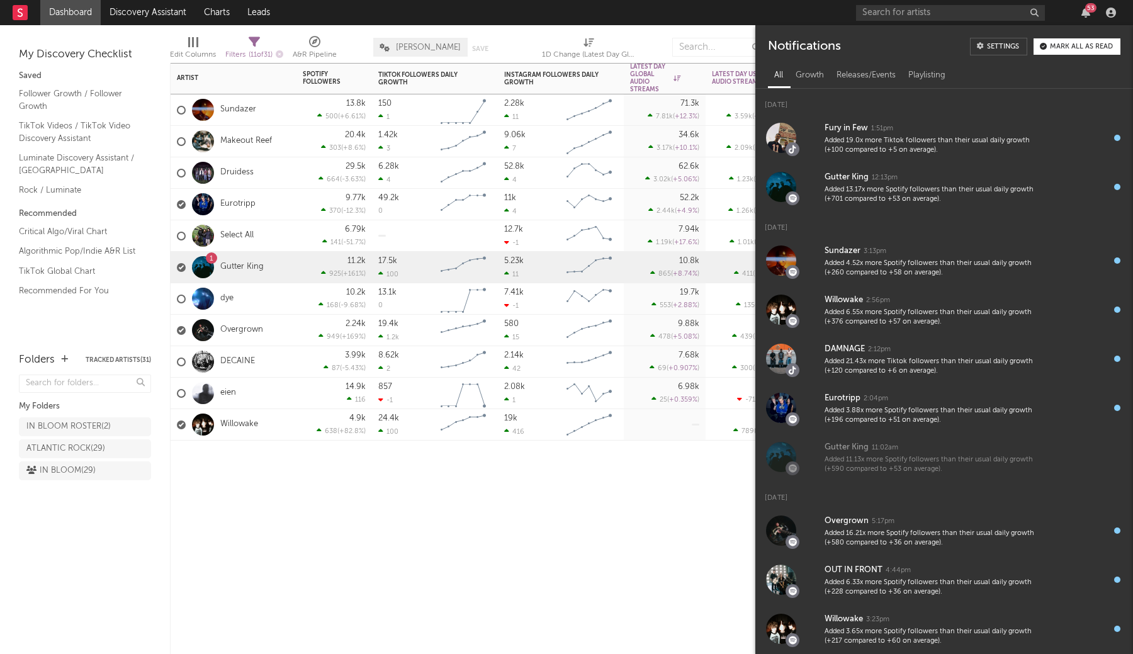
click at [517, 483] on div "Artist Notifications Spotify Followers 7d Change WoW % Change TikTok Followers …" at bounding box center [510, 358] width 680 height 591
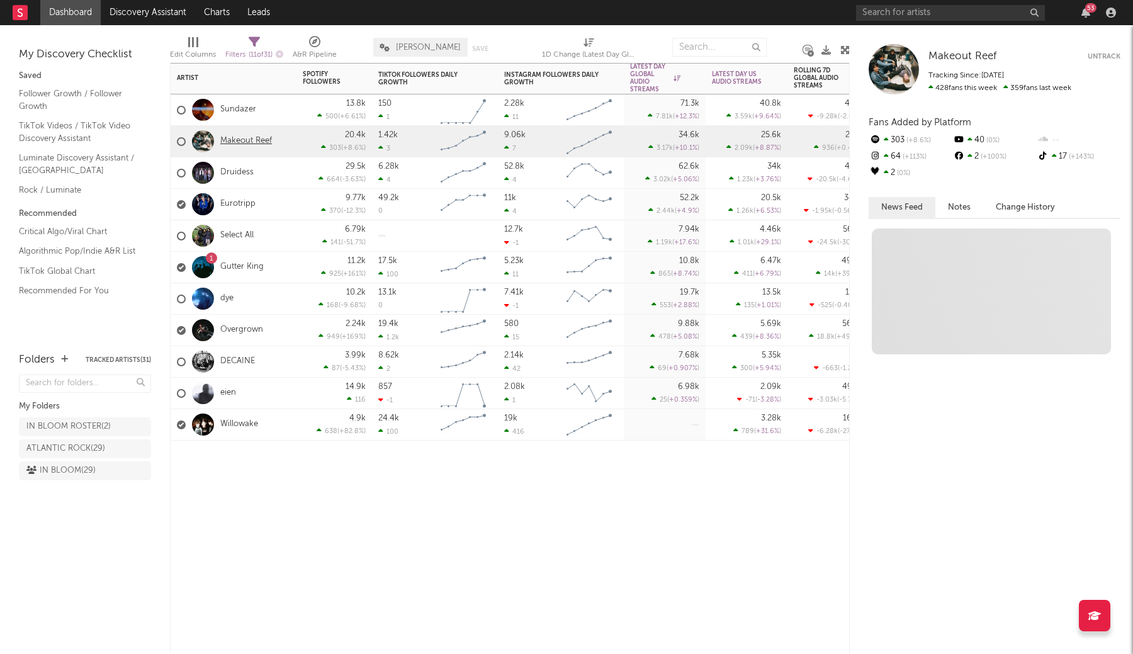
click at [245, 140] on link "Makeout Reef" at bounding box center [246, 141] width 52 height 11
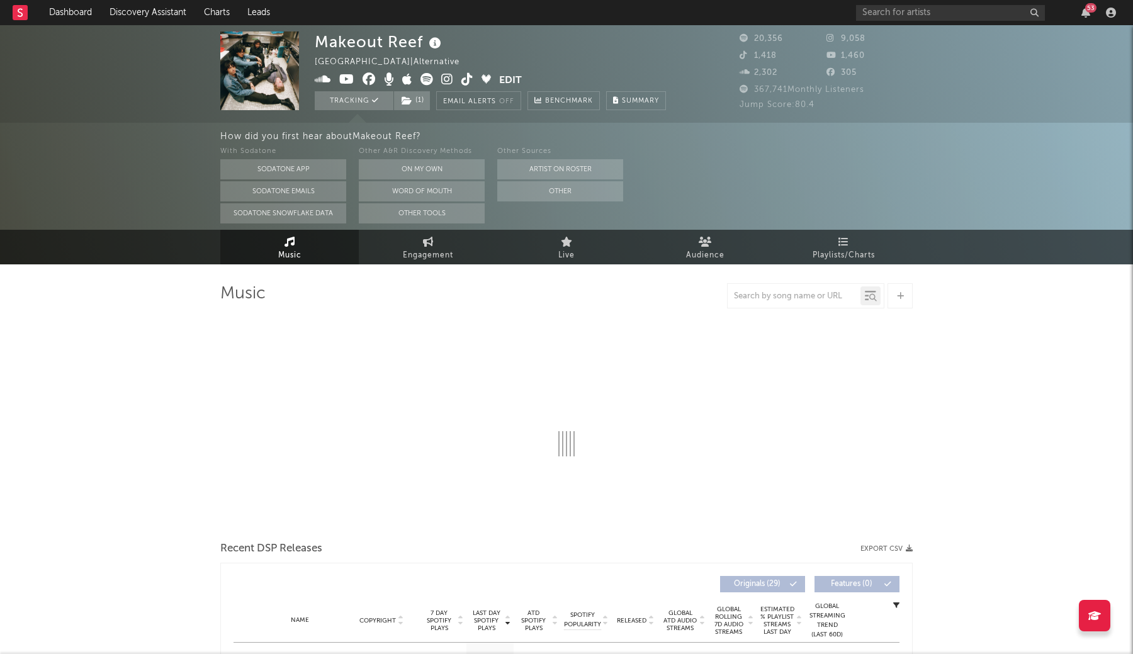
select select "6m"
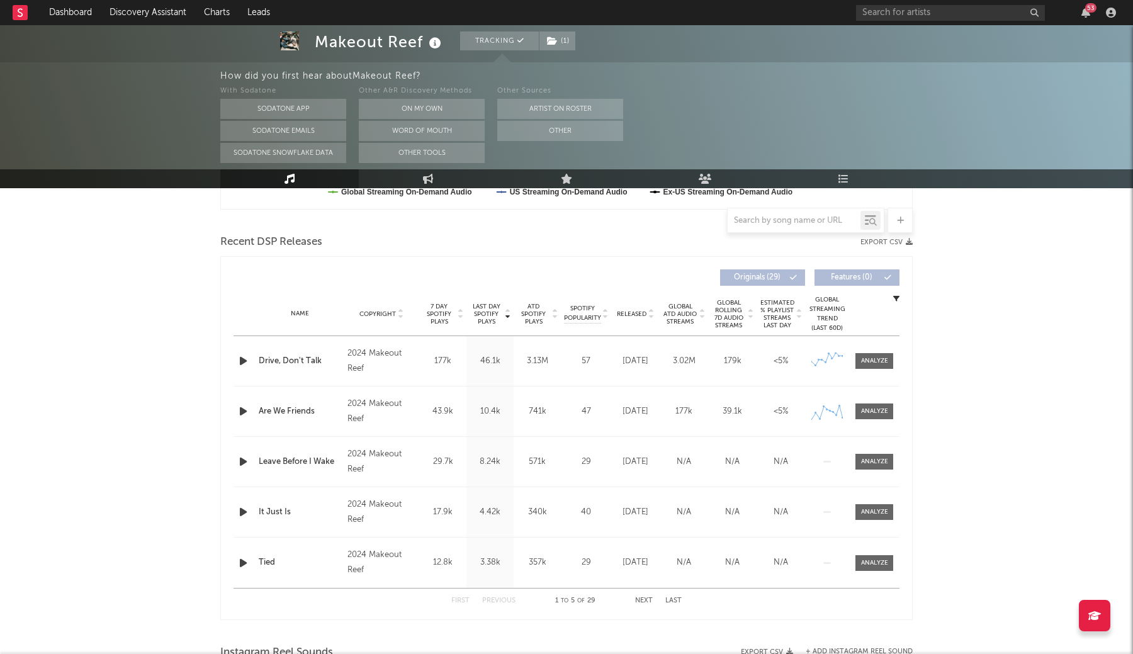
scroll to position [408, 0]
click at [865, 361] on div at bounding box center [874, 358] width 27 height 9
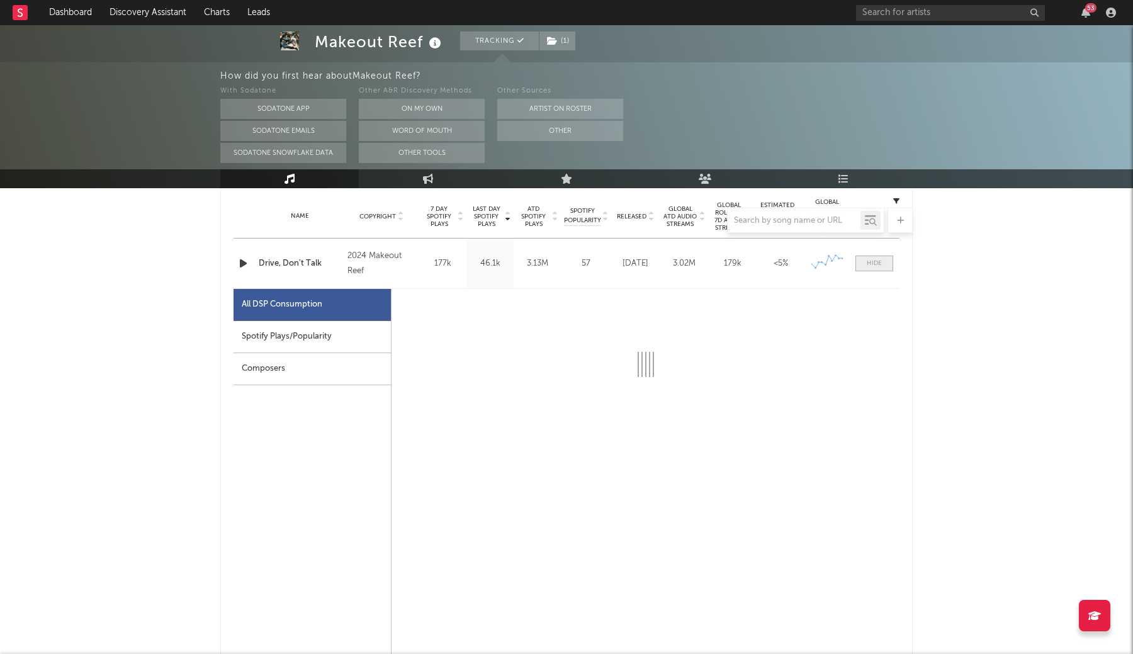
scroll to position [504, 0]
select select "6m"
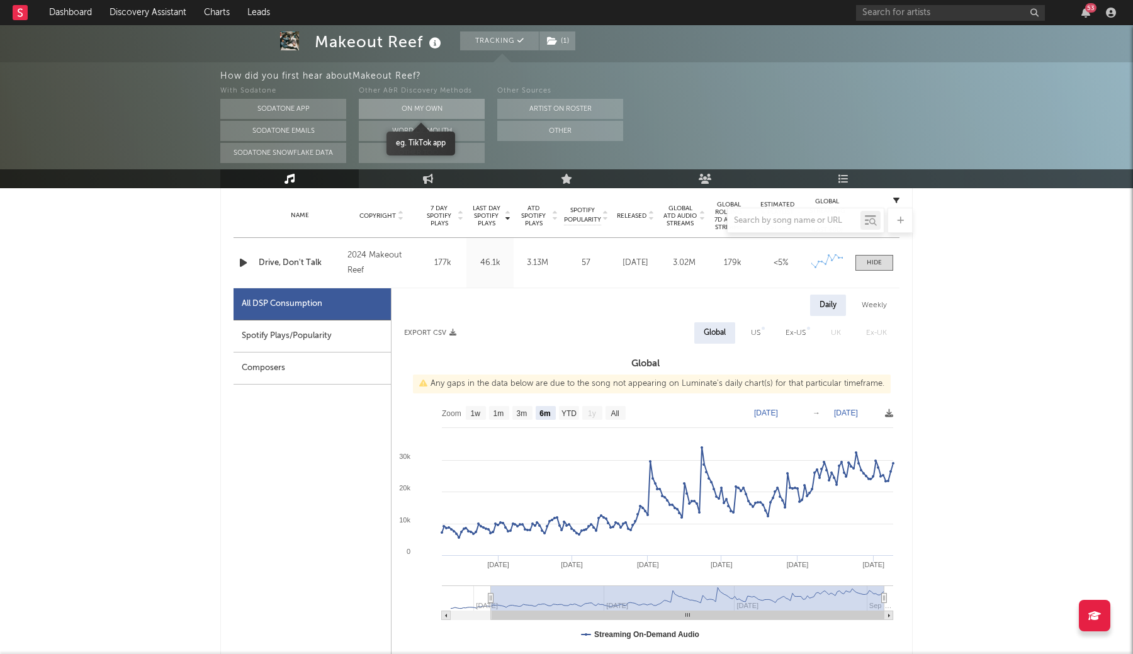
click at [423, 103] on button "On My Own" at bounding box center [422, 109] width 126 height 20
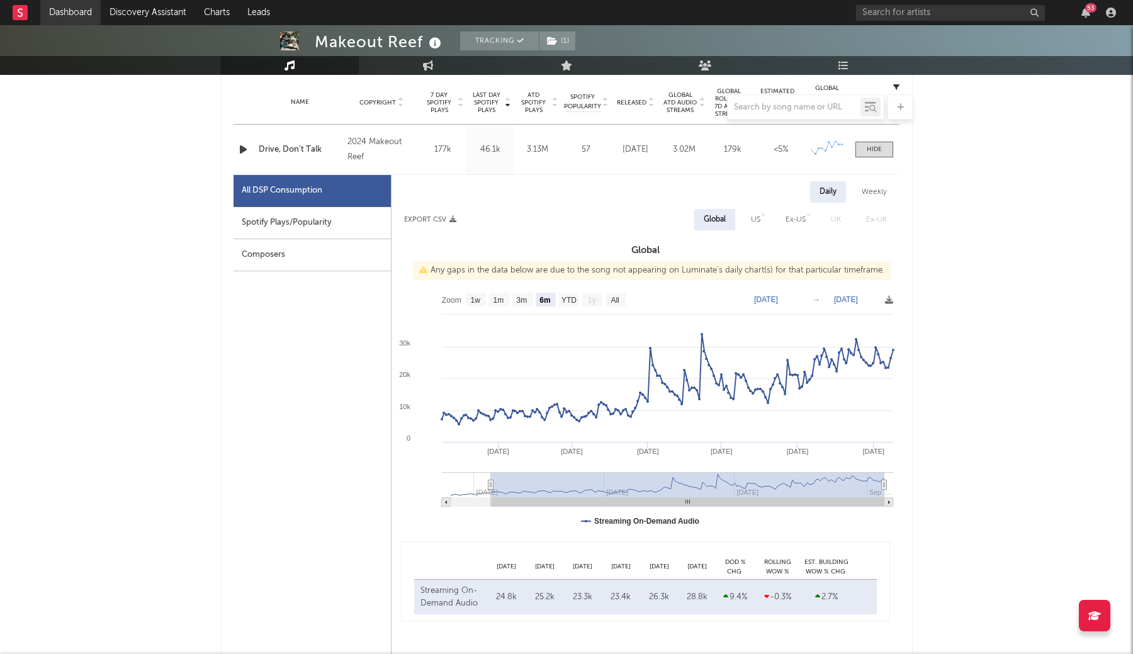
click at [71, 11] on link "Dashboard" at bounding box center [70, 12] width 60 height 25
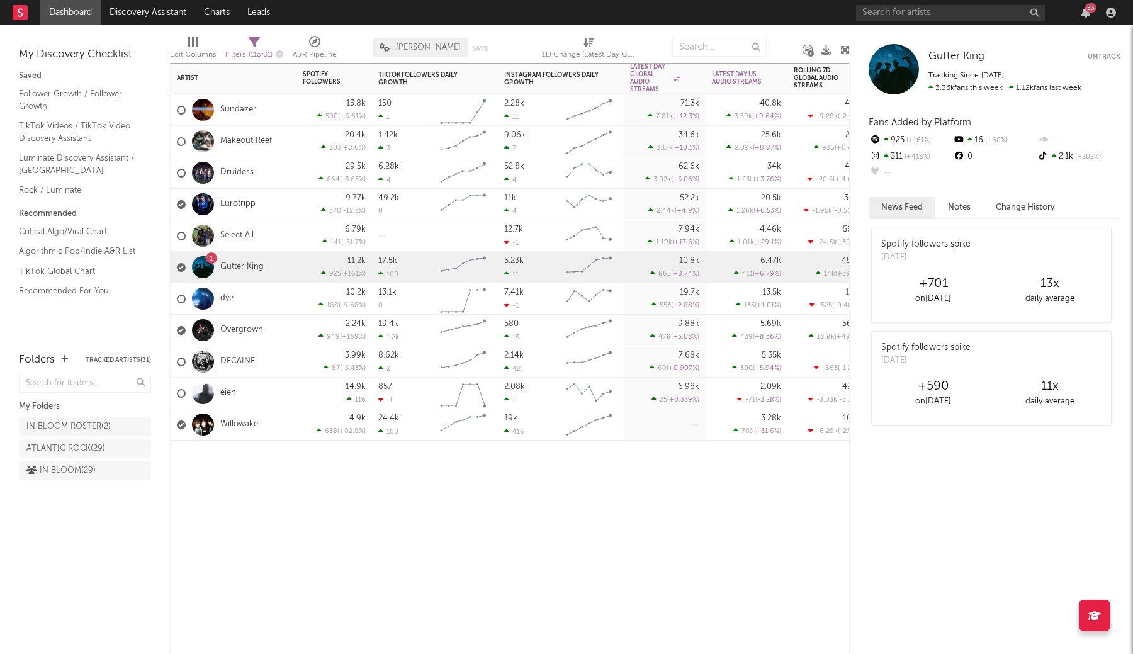
click at [427, 490] on div "Artist Notifications Spotify Followers 7d Change WoW % Change TikTok Followers …" at bounding box center [510, 358] width 680 height 591
click at [301, 330] on div "2.24k 949 ( +169 % )" at bounding box center [334, 330] width 76 height 31
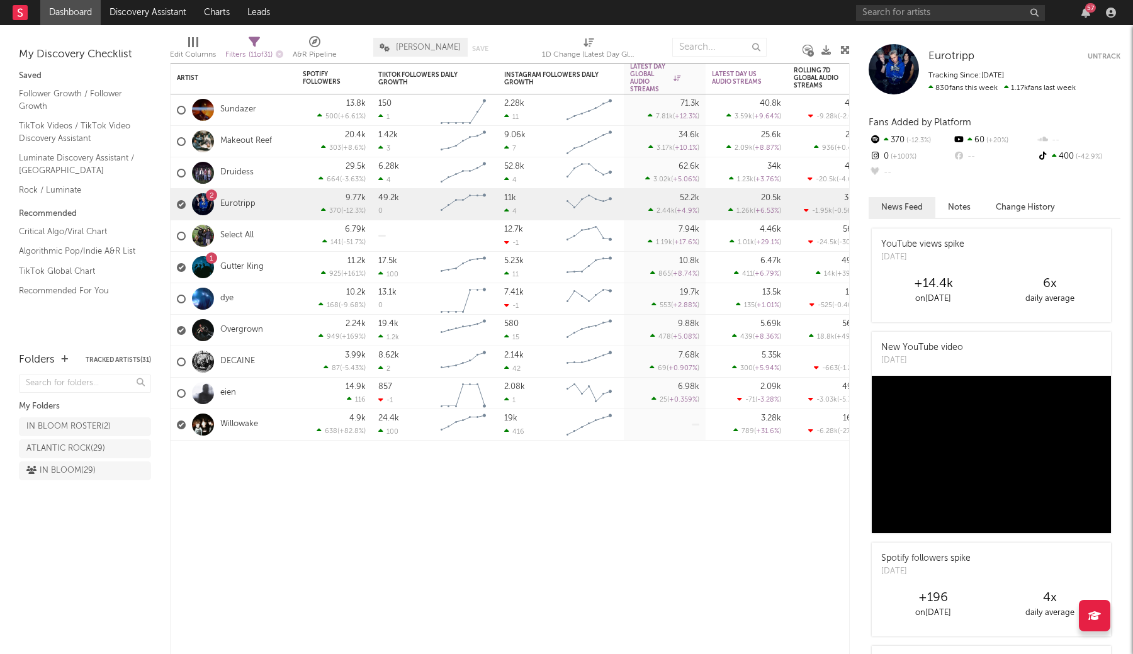
click at [86, 18] on link "Dashboard" at bounding box center [70, 12] width 60 height 25
click at [133, 11] on link "Discovery Assistant" at bounding box center [148, 12] width 94 height 25
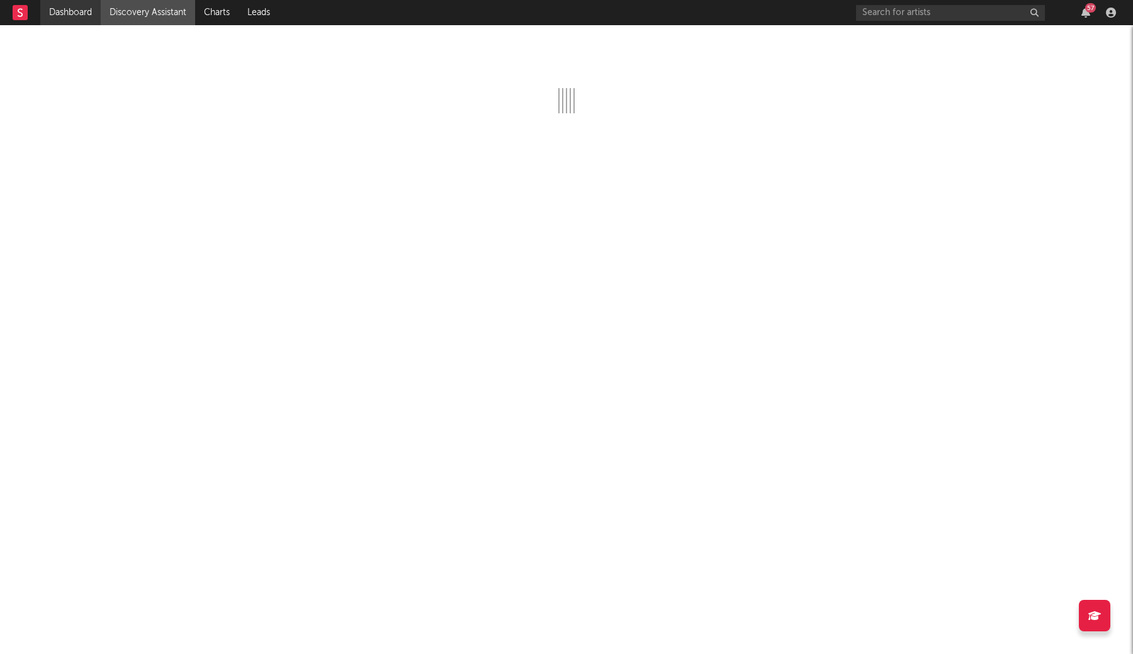
click at [77, 16] on link "Dashboard" at bounding box center [70, 12] width 60 height 25
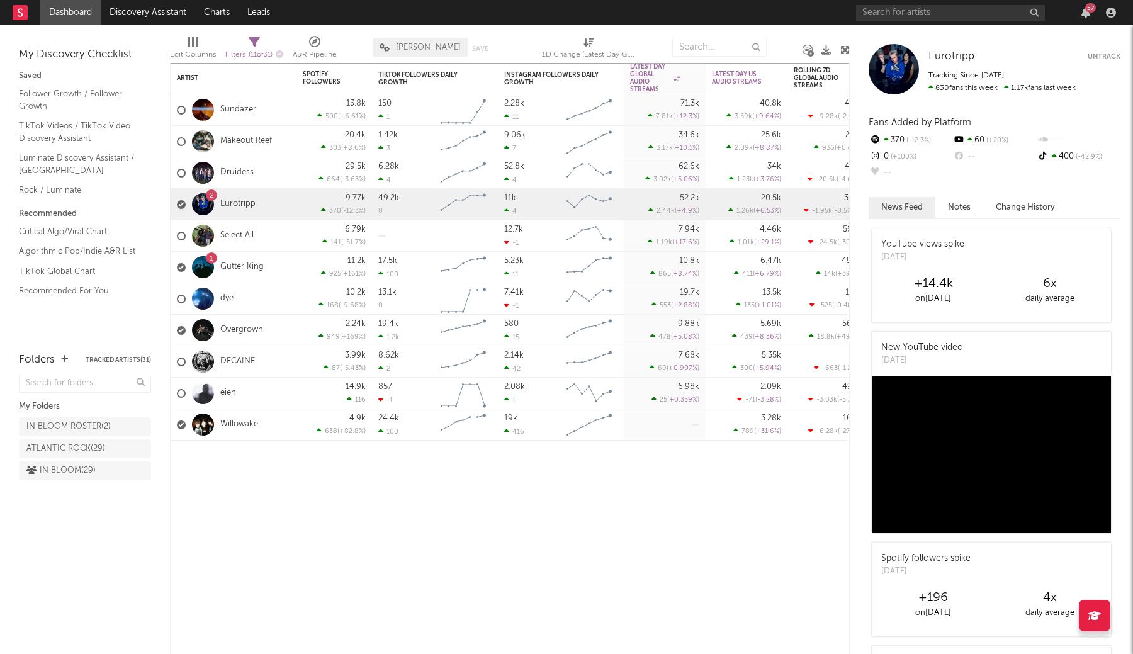
click at [85, 18] on link "Dashboard" at bounding box center [70, 12] width 60 height 25
click at [133, 14] on link "Discovery Assistant" at bounding box center [148, 12] width 94 height 25
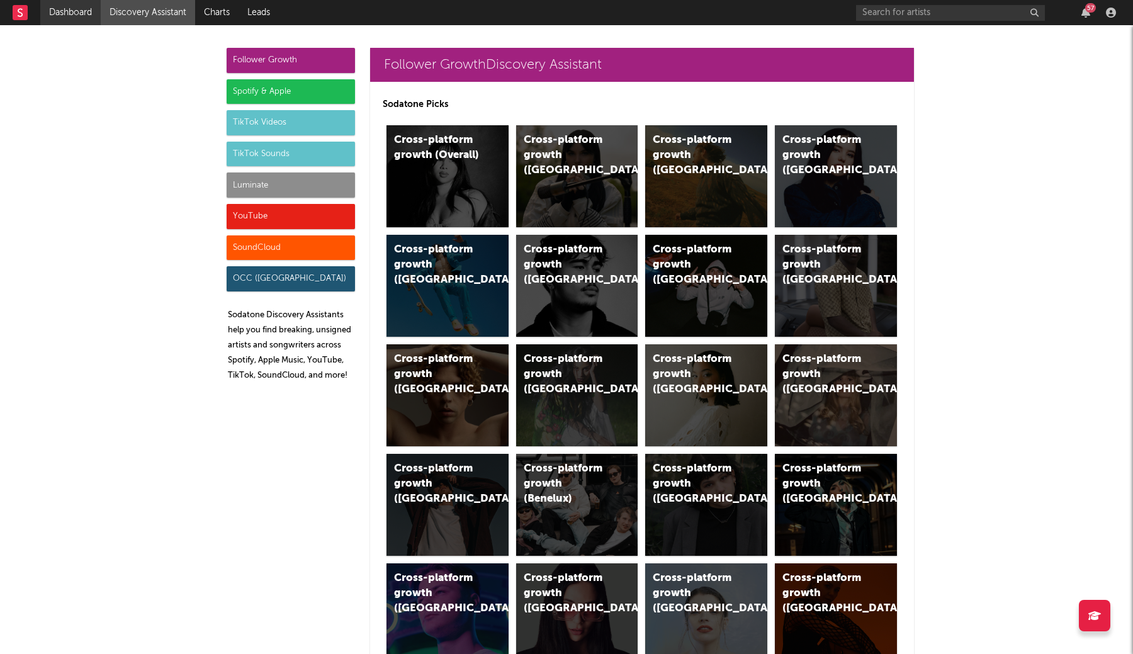
click at [81, 13] on link "Dashboard" at bounding box center [70, 12] width 60 height 25
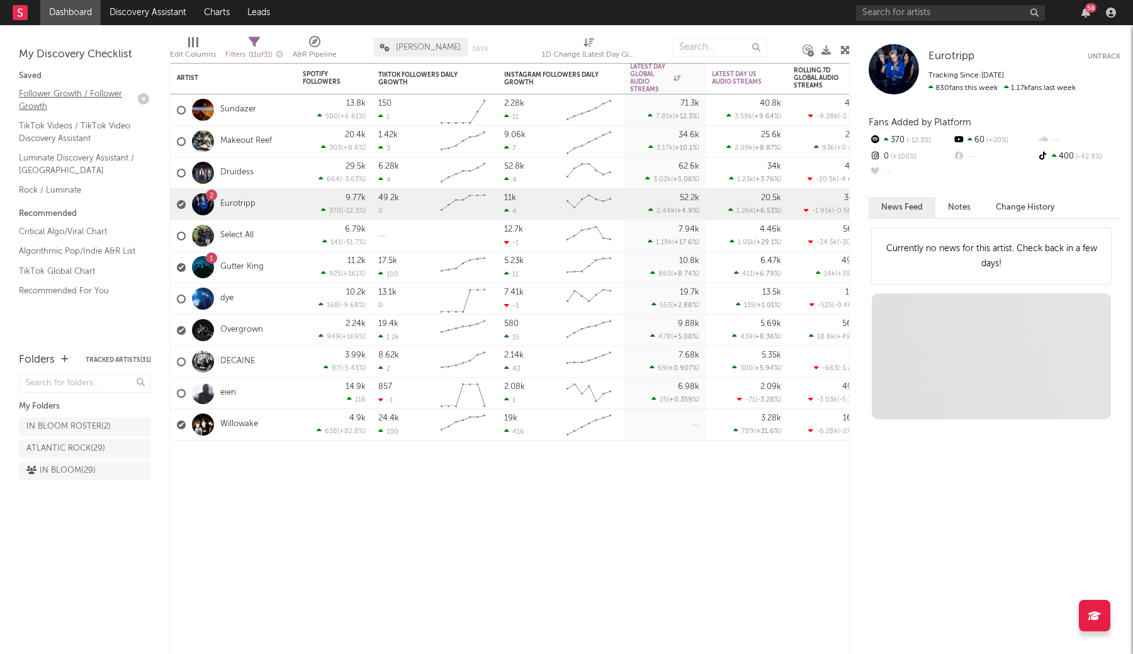
click at [58, 91] on link "Follower Growth / Follower Growth" at bounding box center [79, 100] width 120 height 26
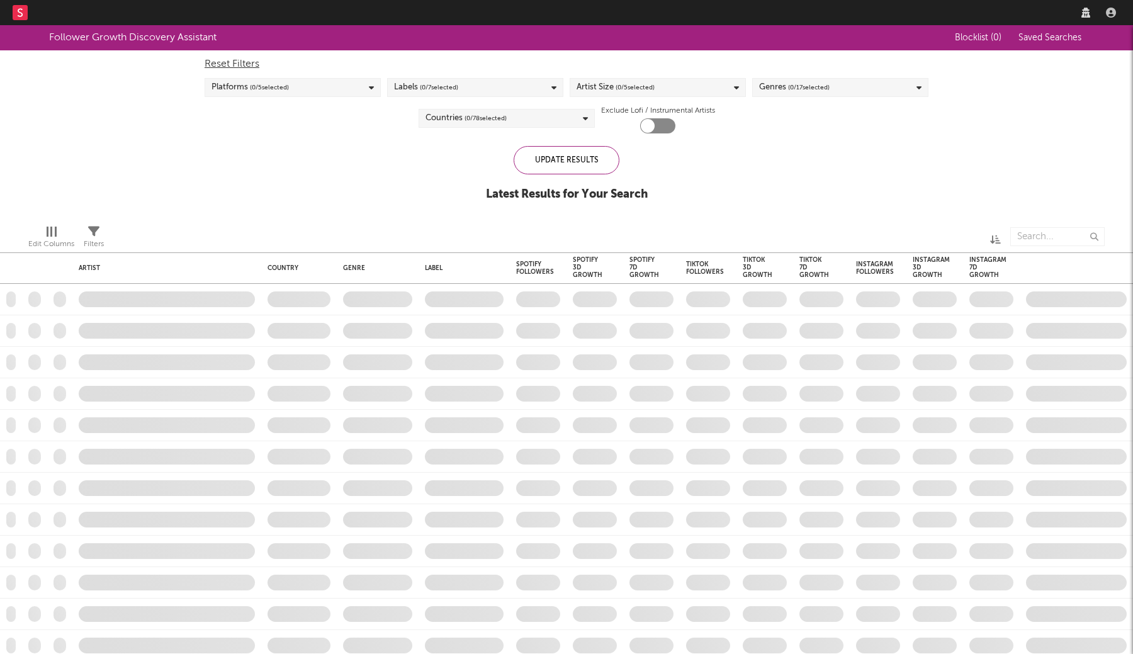
checkbox input "true"
